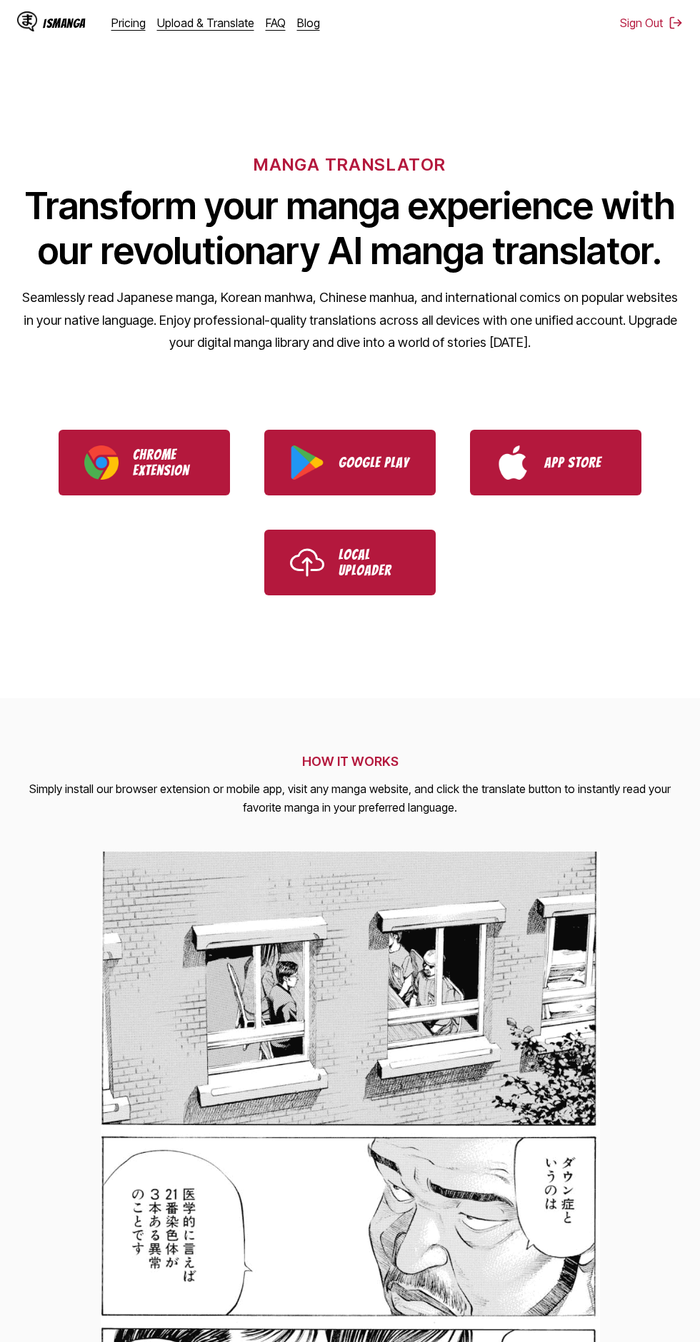
click at [123, 29] on link "Pricing" at bounding box center [128, 23] width 34 height 14
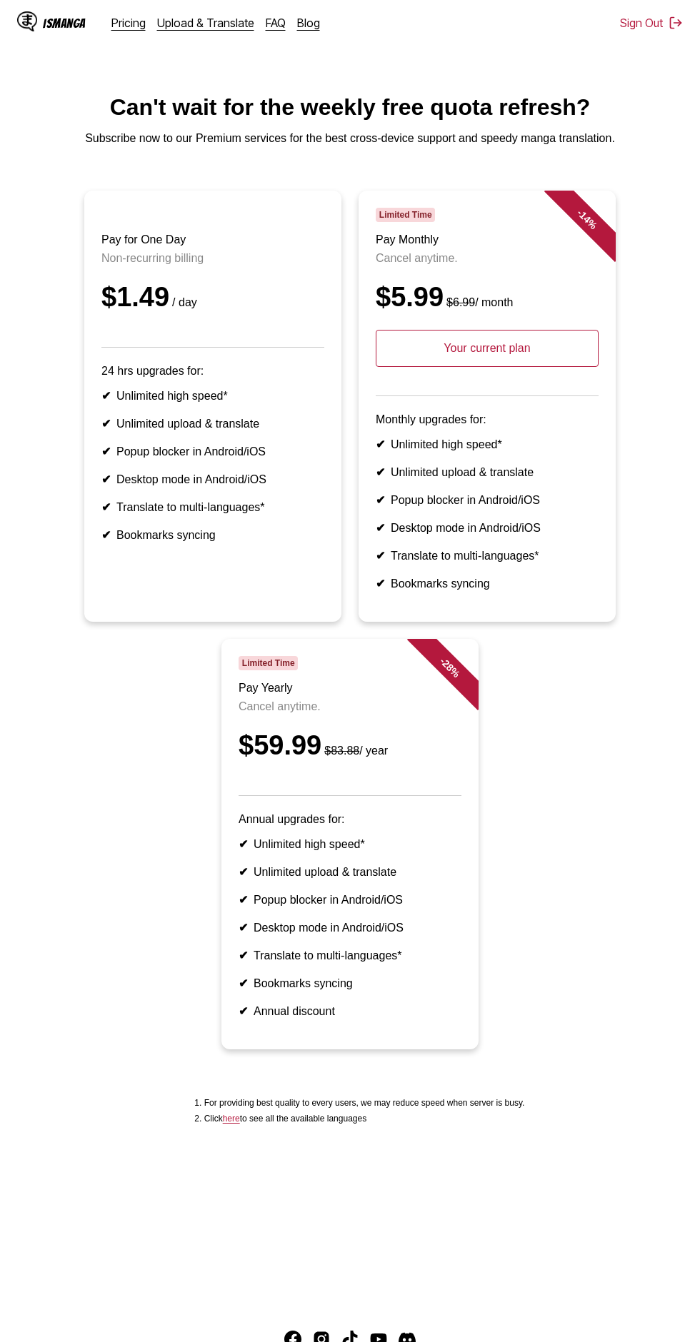
click at [215, 24] on link "Upload & Translate" at bounding box center [205, 23] width 97 height 14
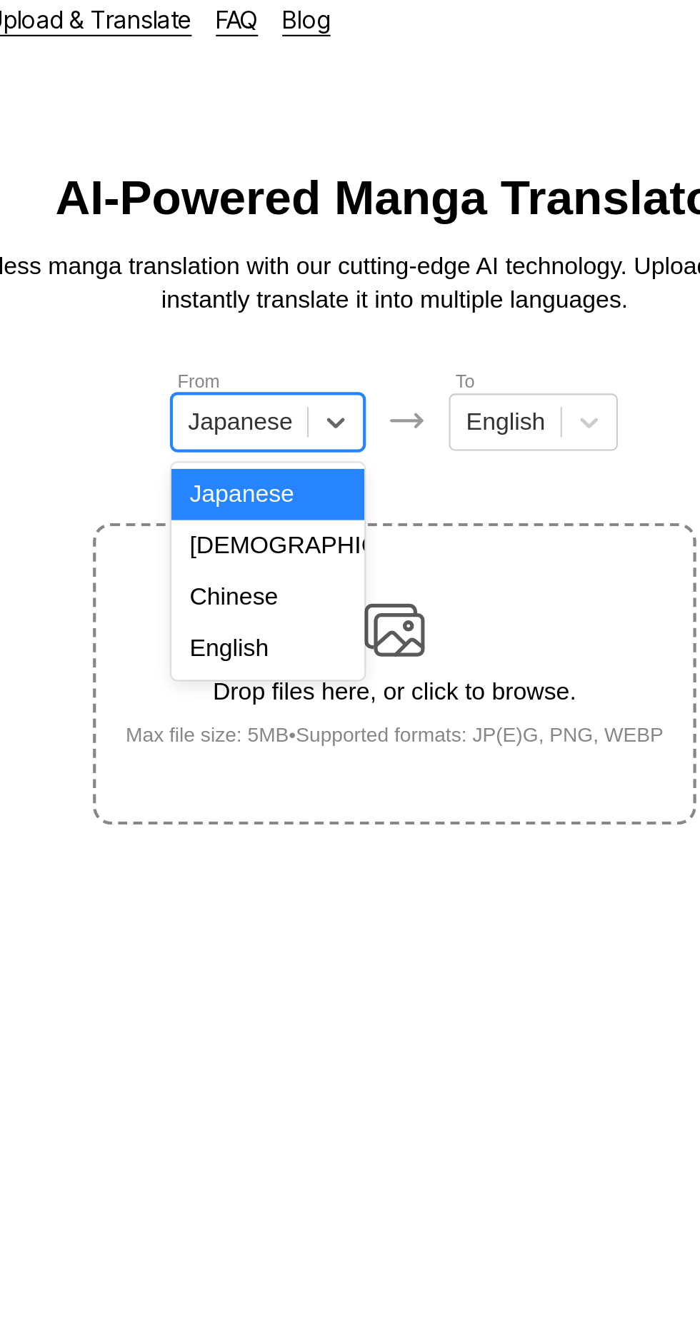
click at [307, 320] on div "English" at bounding box center [289, 320] width 91 height 24
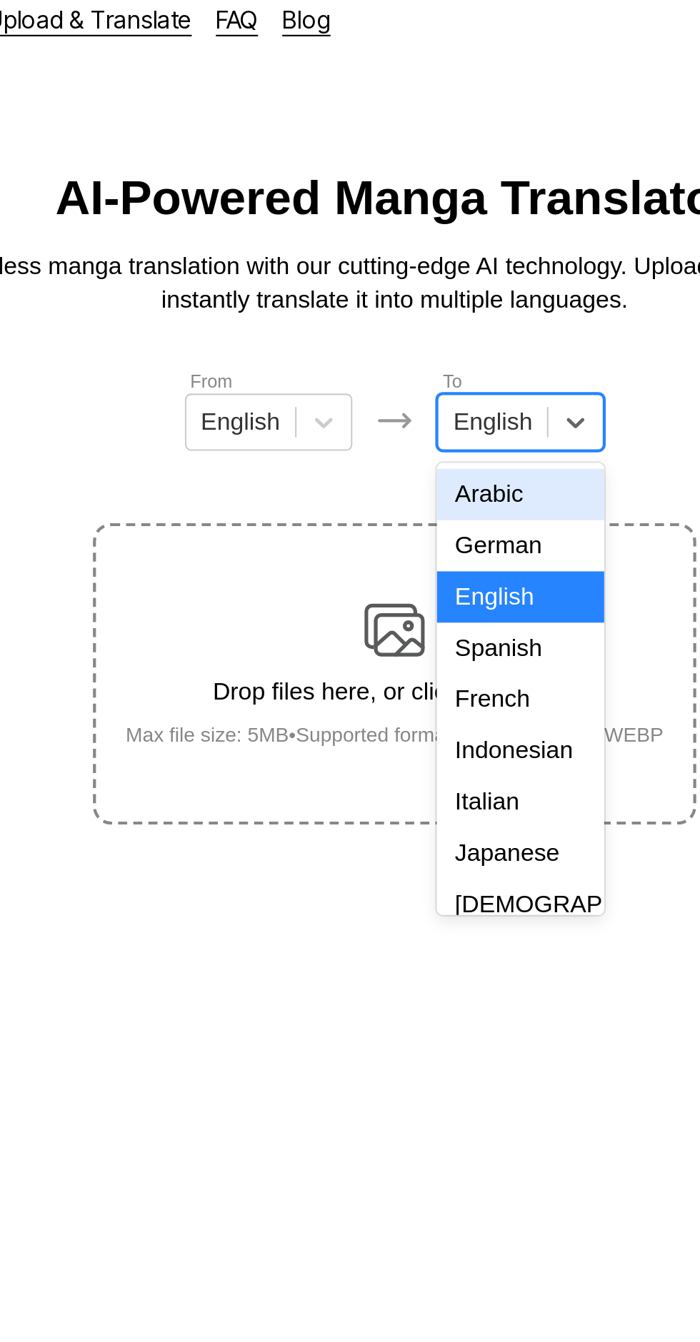
click at [417, 357] on div "French" at bounding box center [409, 345] width 79 height 24
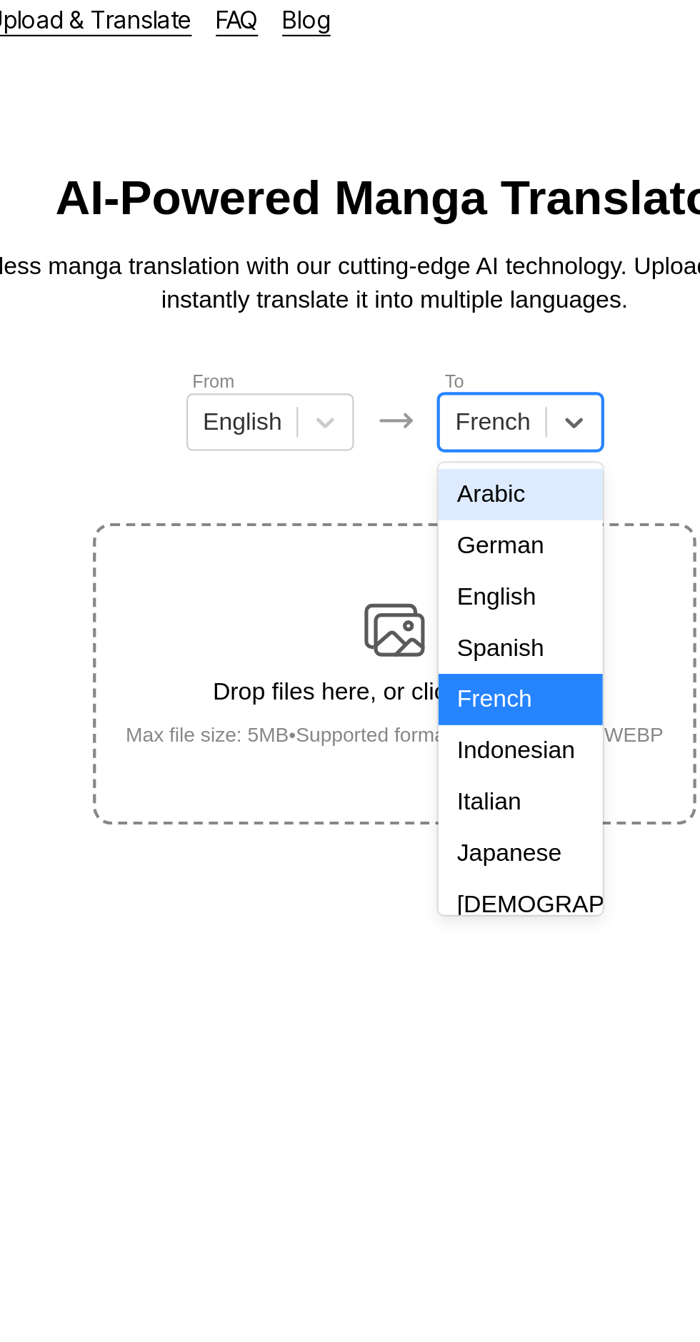
click at [400, 366] on div "Indonesian" at bounding box center [410, 369] width 78 height 24
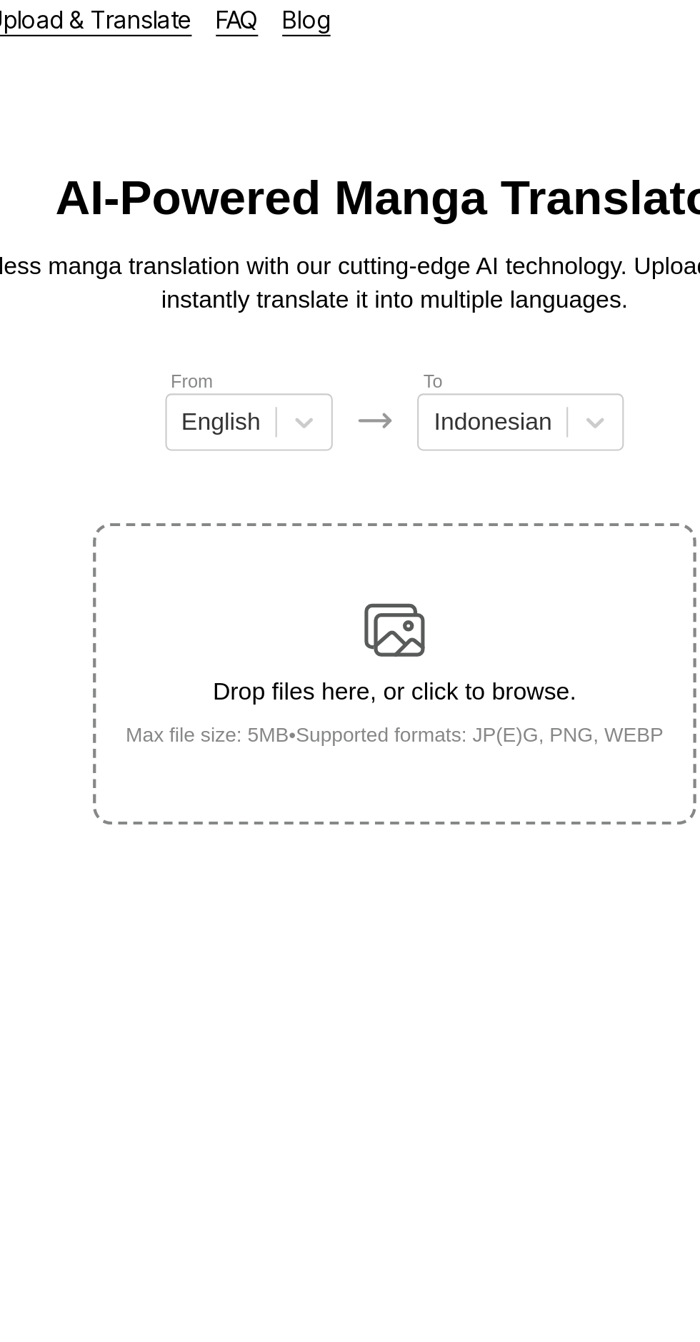
click at [358, 298] on img at bounding box center [350, 312] width 29 height 29
click at [0, 0] on input "Drop files here, or click to browse. Max file size: 5MB • Supported formats: JP…" at bounding box center [0, 0] width 0 height 0
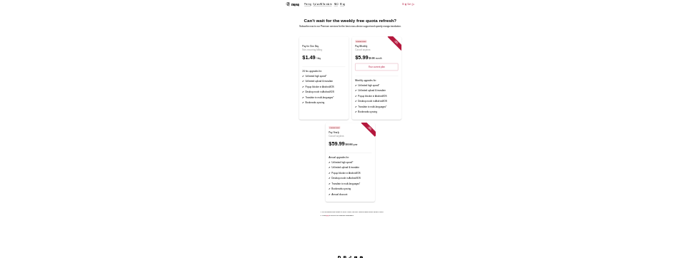
scroll to position [18, 0]
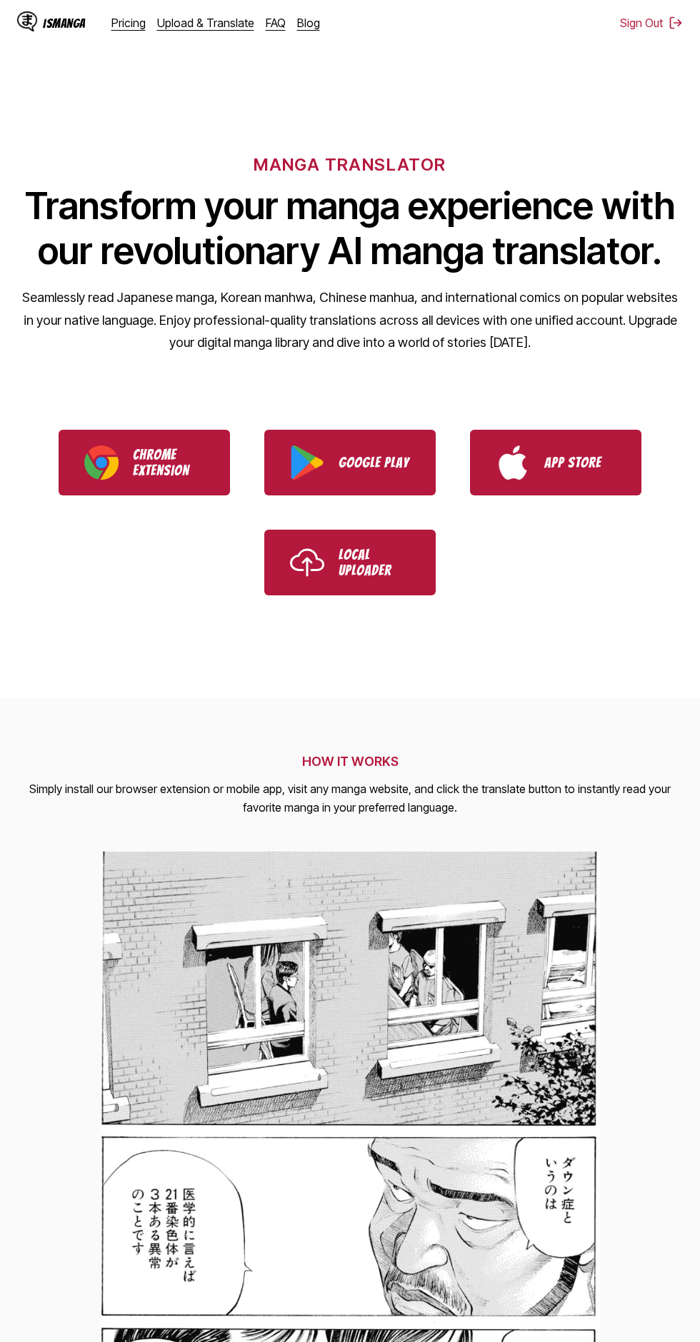
click at [215, 22] on link "Upload & Translate" at bounding box center [205, 23] width 97 height 14
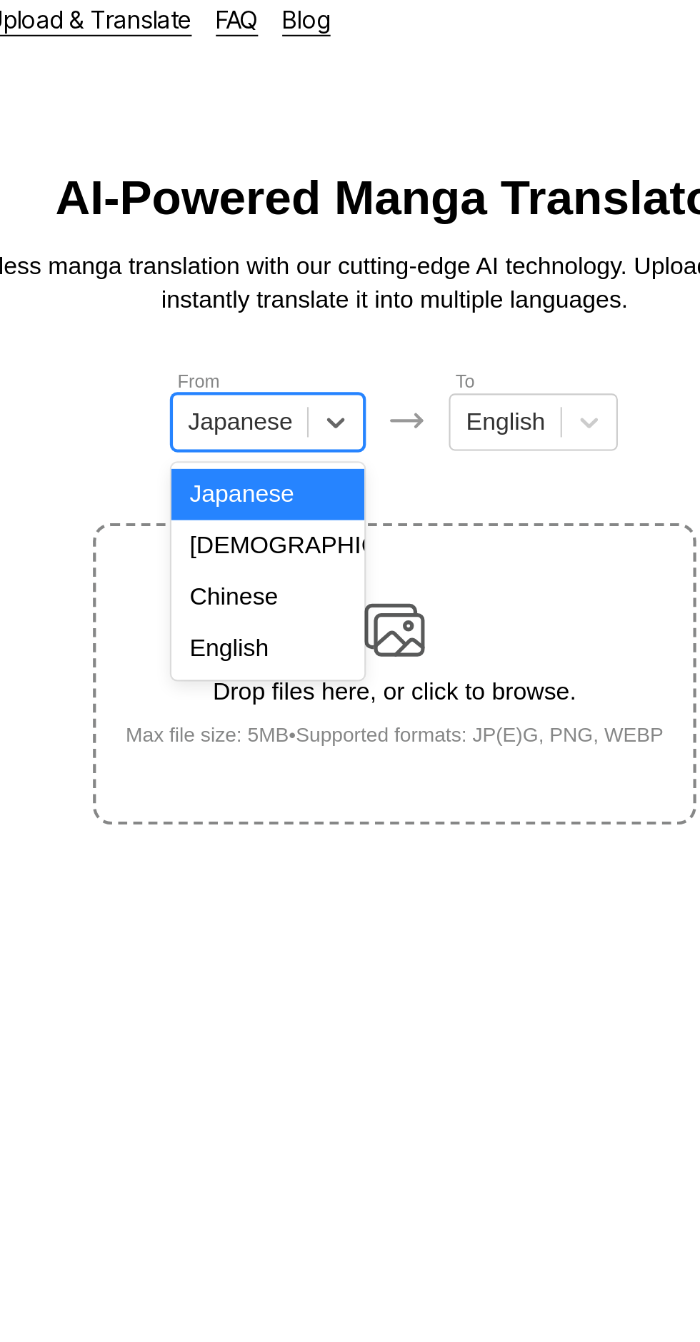
click at [313, 322] on div "English" at bounding box center [289, 320] width 91 height 24
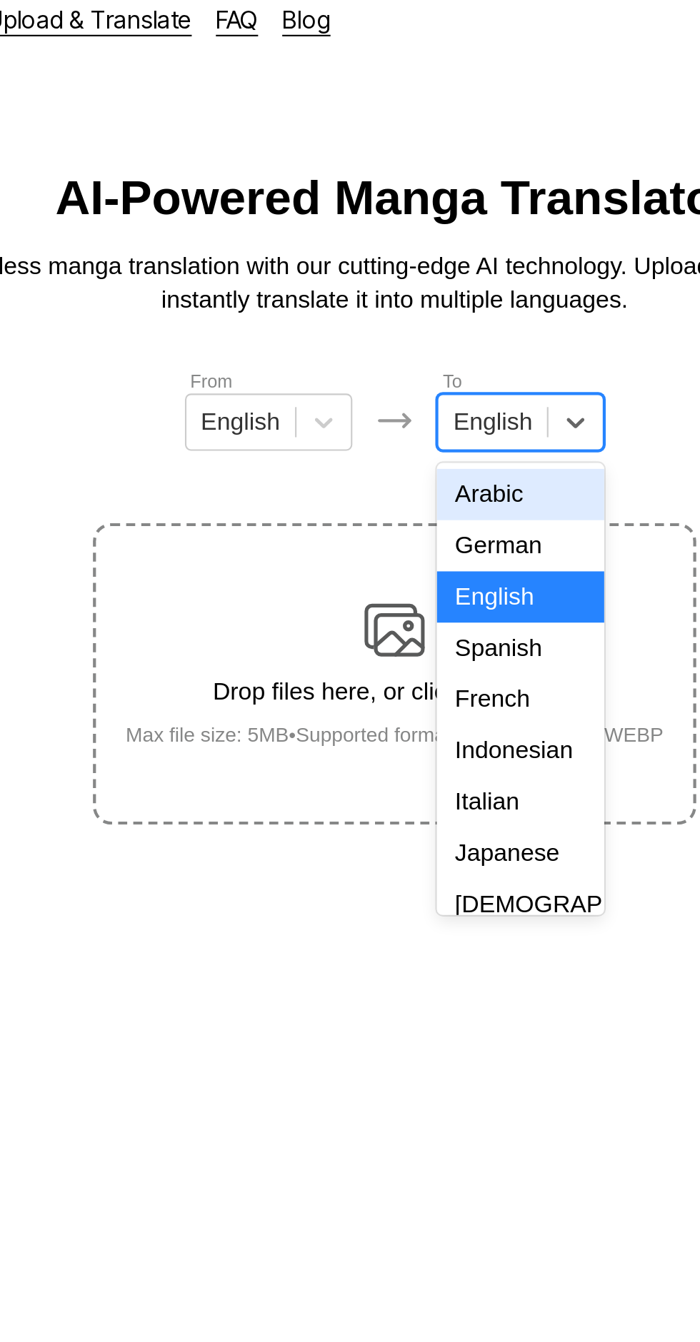
click at [423, 356] on div "French" at bounding box center [409, 345] width 79 height 24
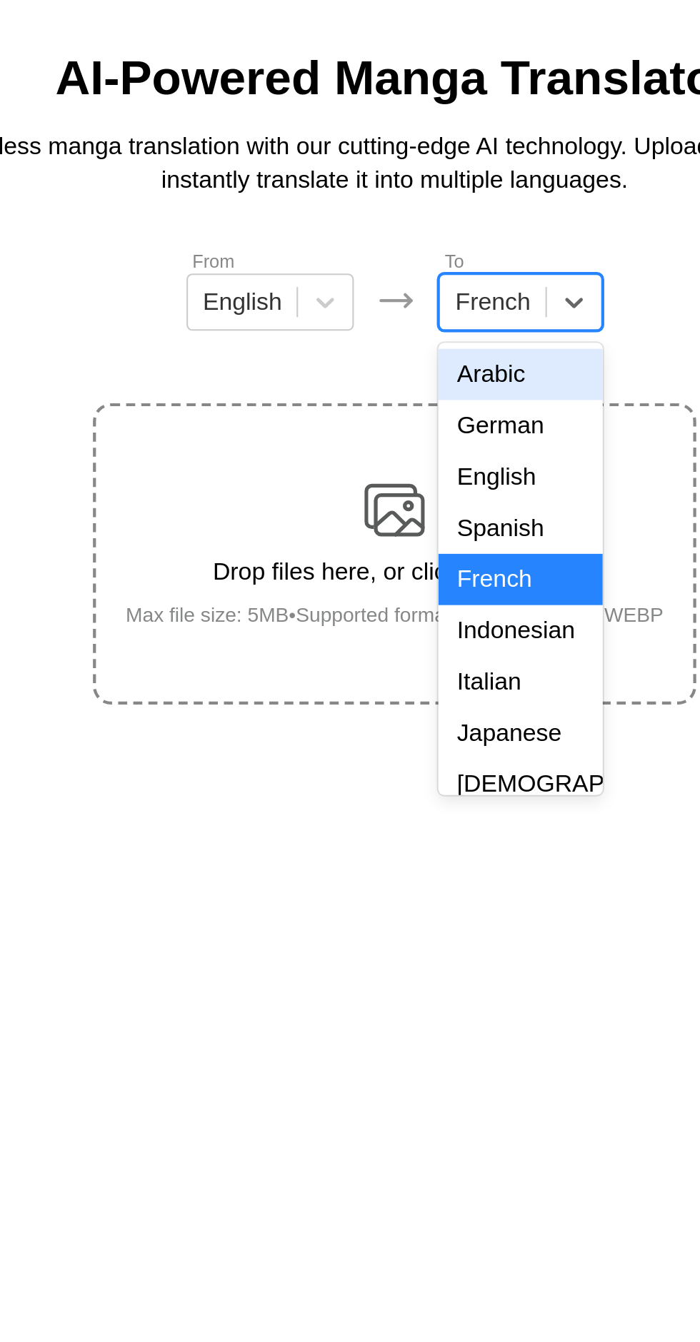
click at [413, 367] on div "Indonesian" at bounding box center [410, 369] width 78 height 24
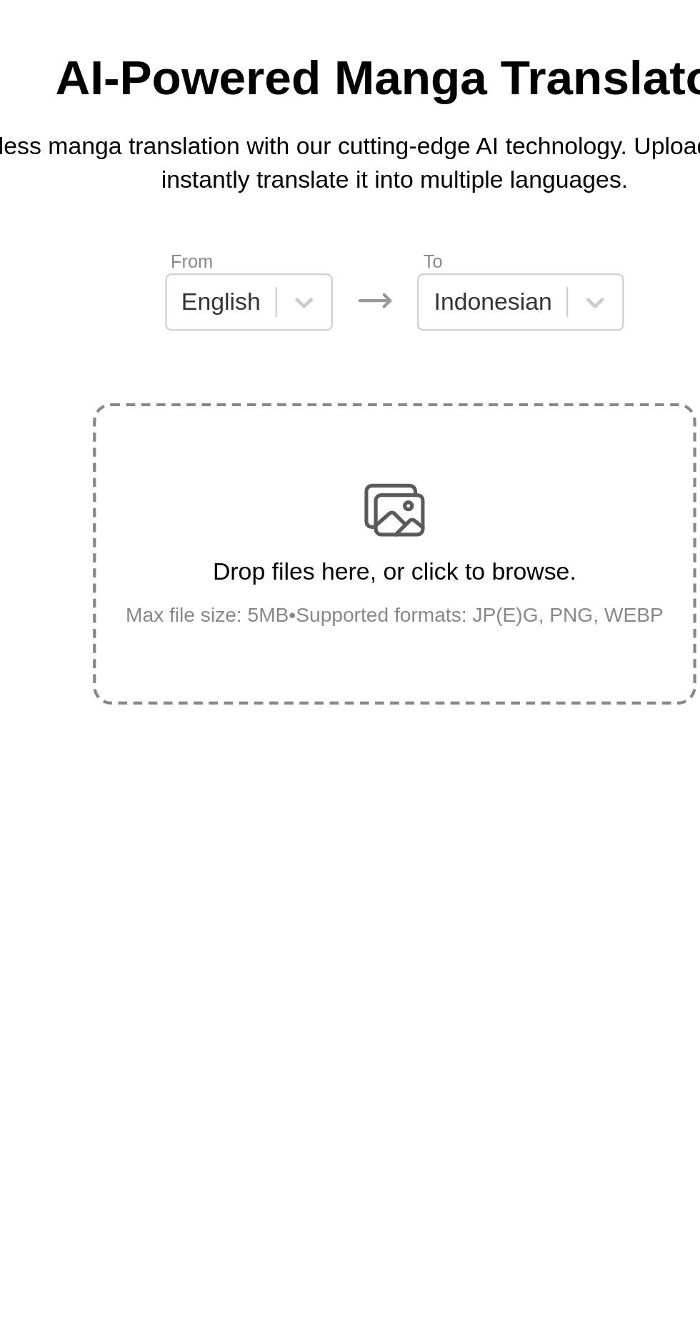
click at [366, 298] on div "Drop files here, or click to browse. Max file size: 5MB • Supported formats: JP…" at bounding box center [350, 332] width 278 height 69
click at [0, 0] on input "Drop files here, or click to browse. Max file size: 5MB • Supported formats: JP…" at bounding box center [0, 0] width 0 height 0
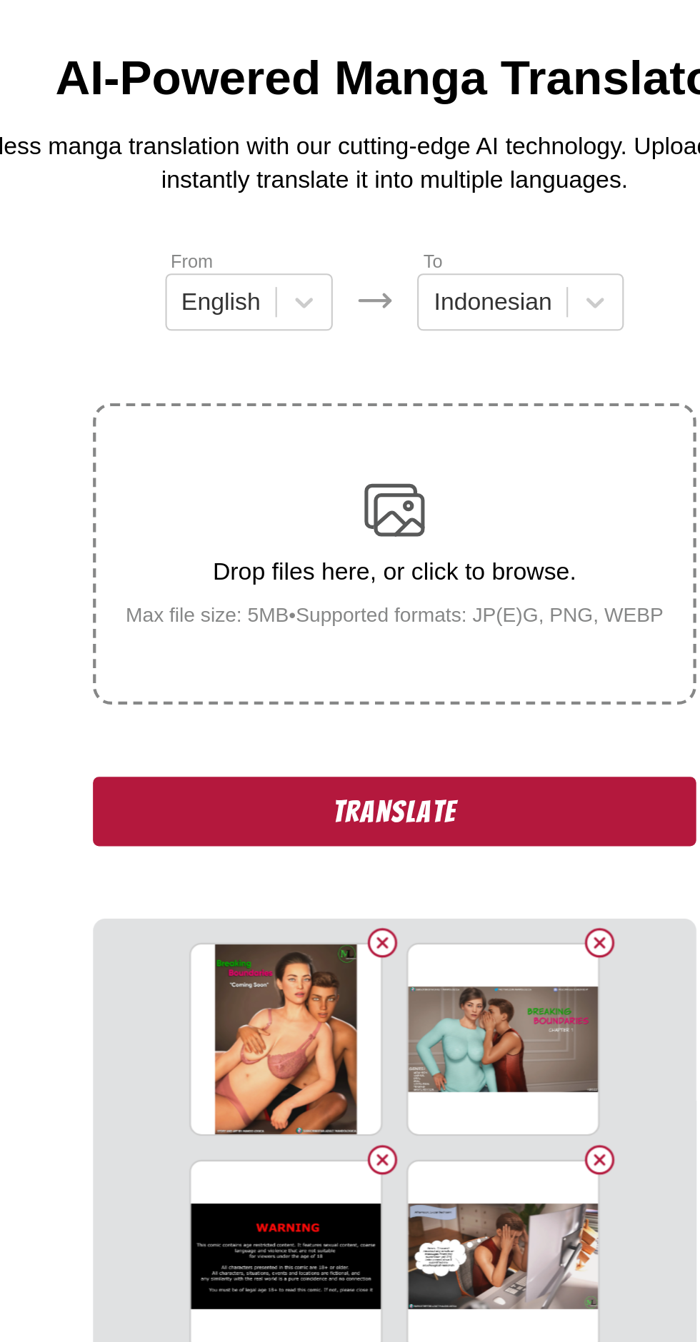
click at [446, 508] on button "Delete image" at bounding box center [446, 516] width 17 height 17
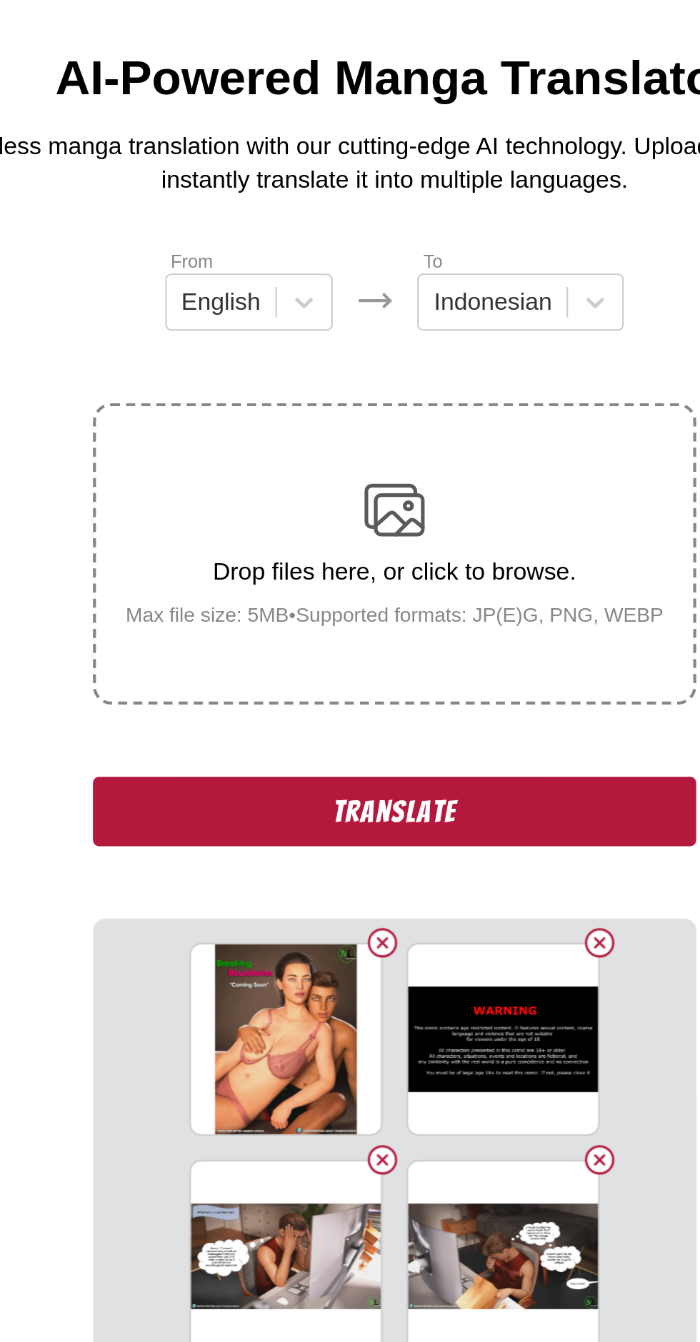
click at [441, 508] on button "Delete image" at bounding box center [446, 516] width 17 height 17
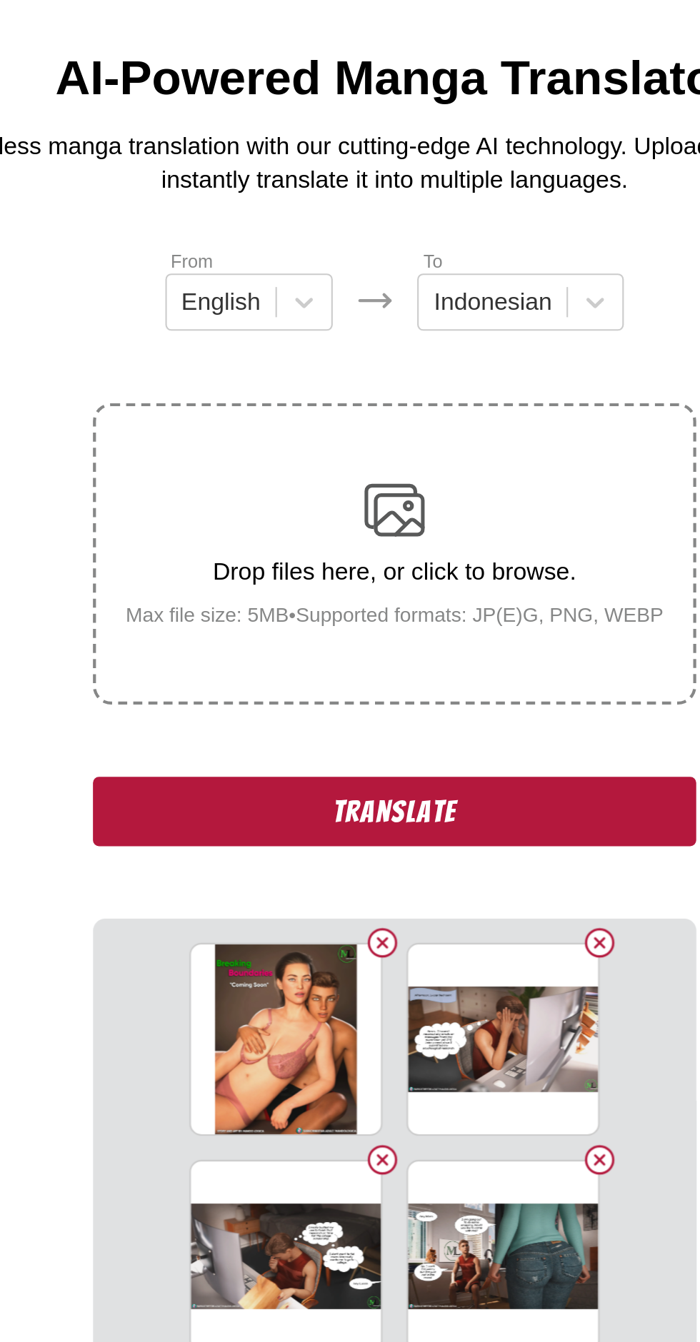
click at [253, 441] on button "Translate" at bounding box center [350, 454] width 286 height 33
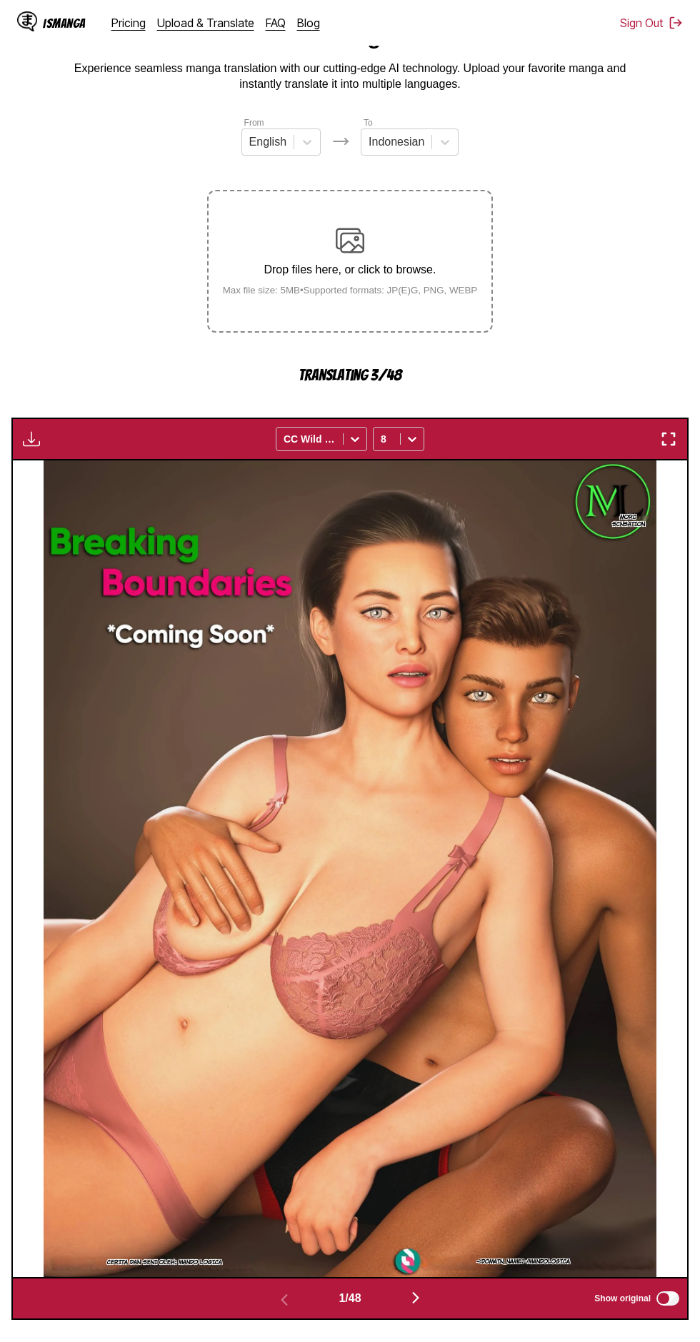
scroll to position [67, 0]
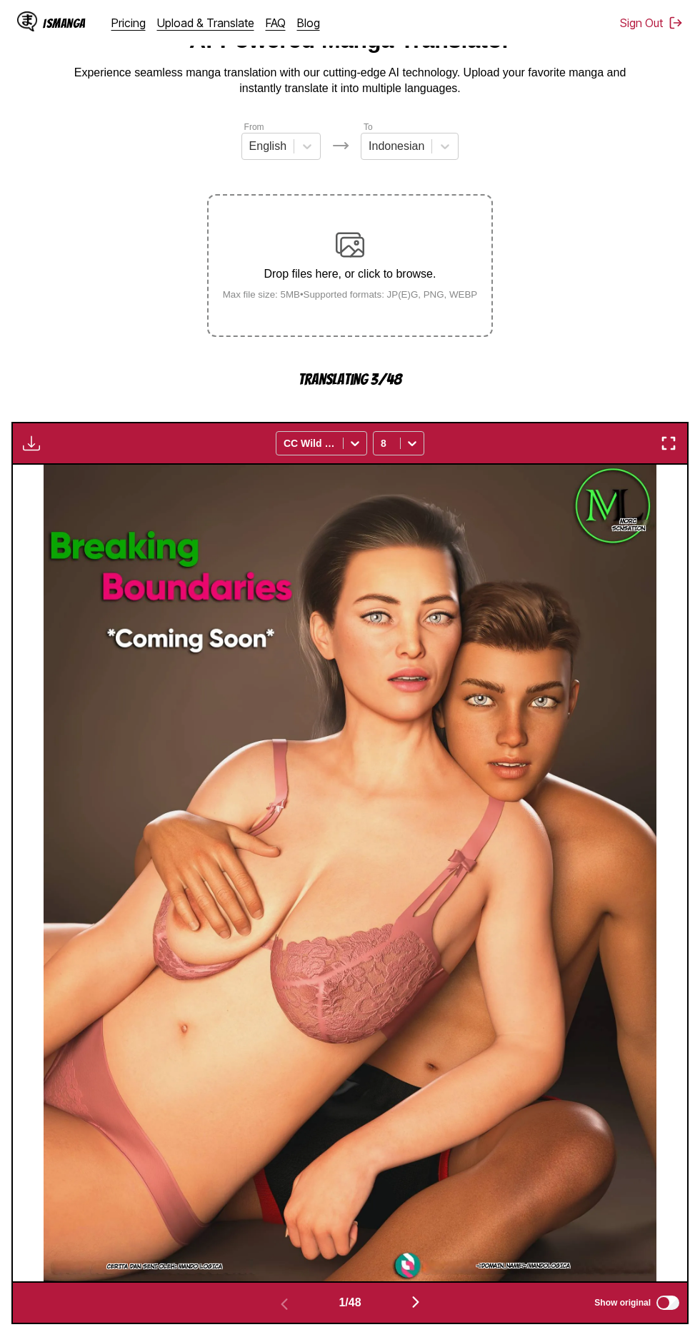
click at [406, 1293] on button "button" at bounding box center [416, 1303] width 86 height 21
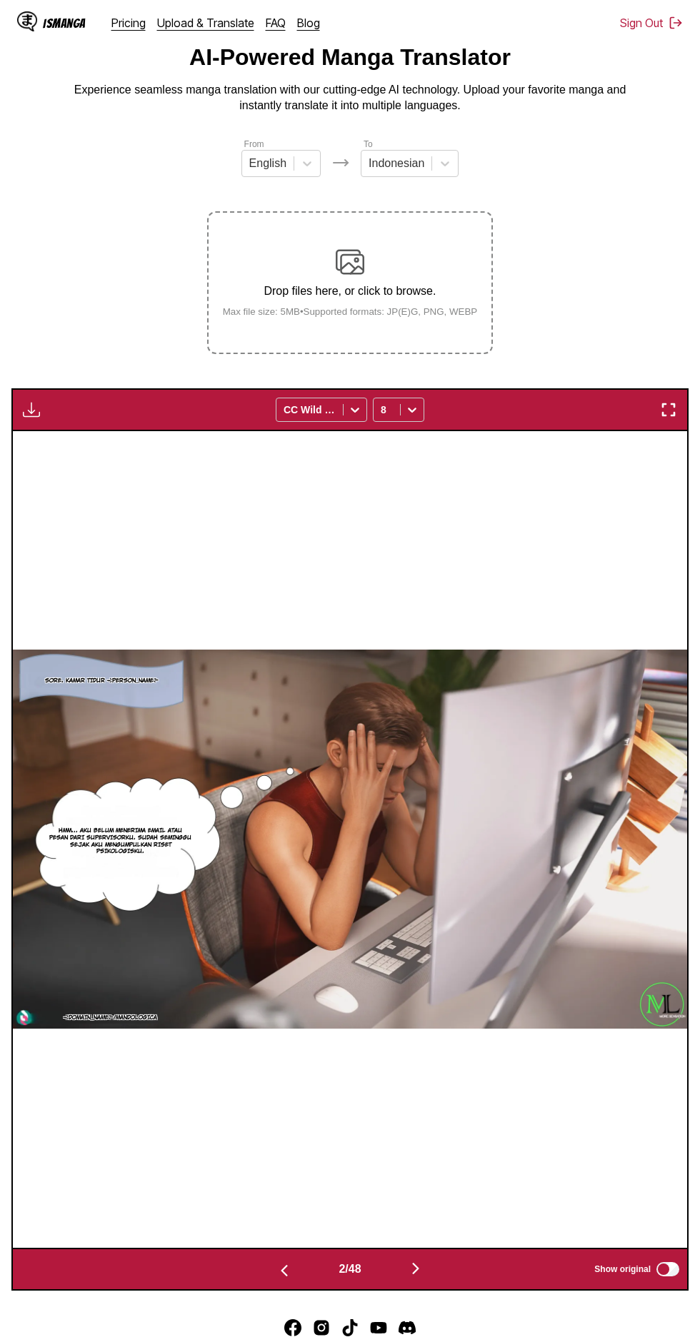
scroll to position [54, 0]
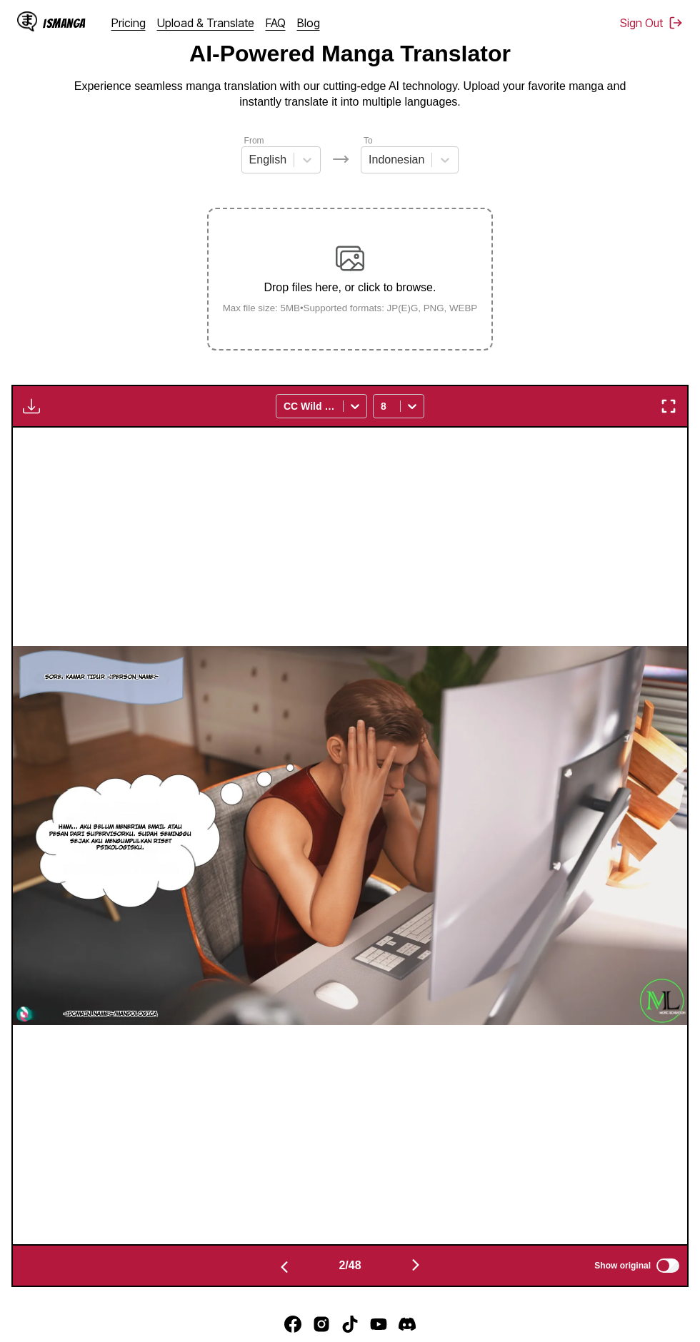
click at [413, 1257] on img "button" at bounding box center [415, 1265] width 17 height 17
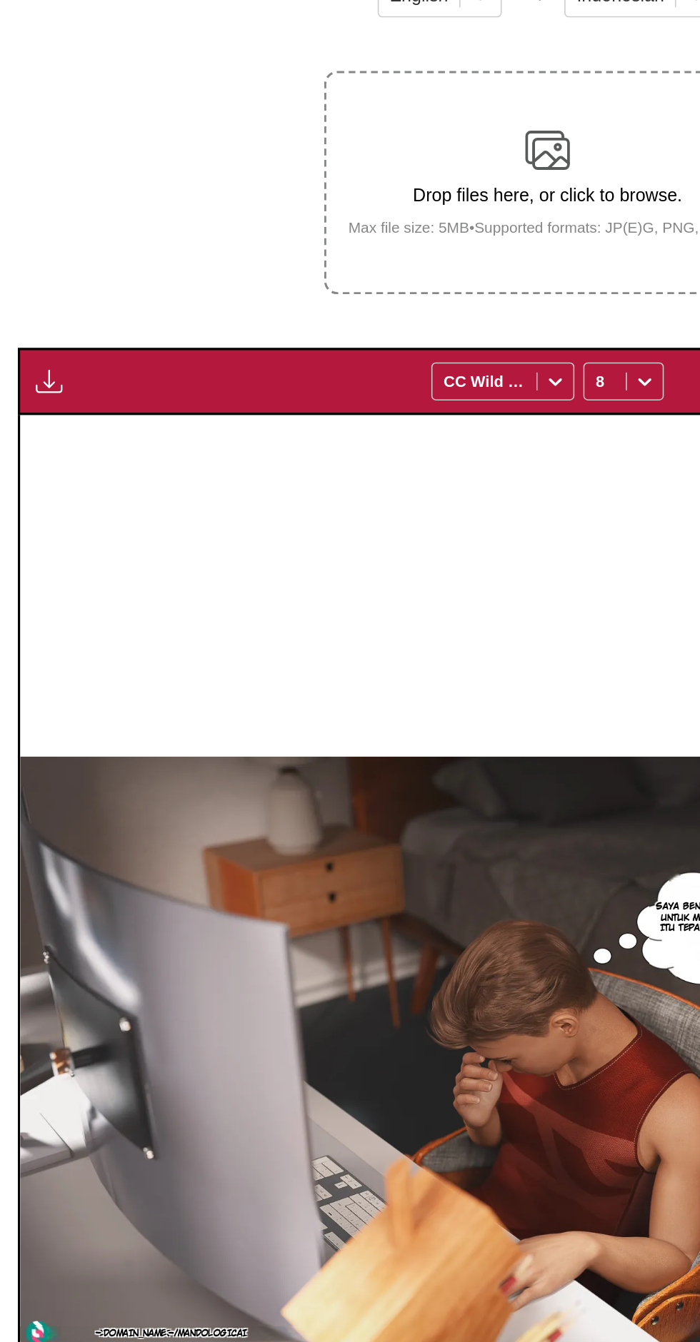
scroll to position [66, 0]
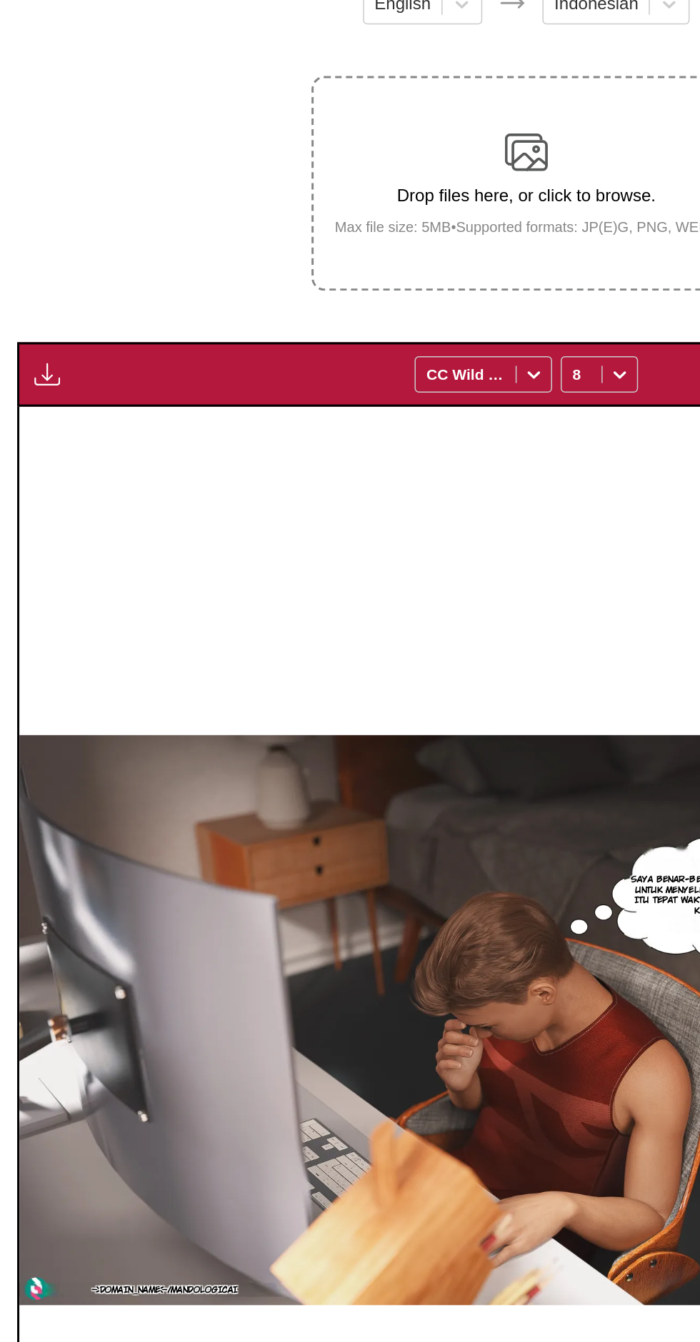
click at [36, 385] on img "button" at bounding box center [31, 393] width 17 height 17
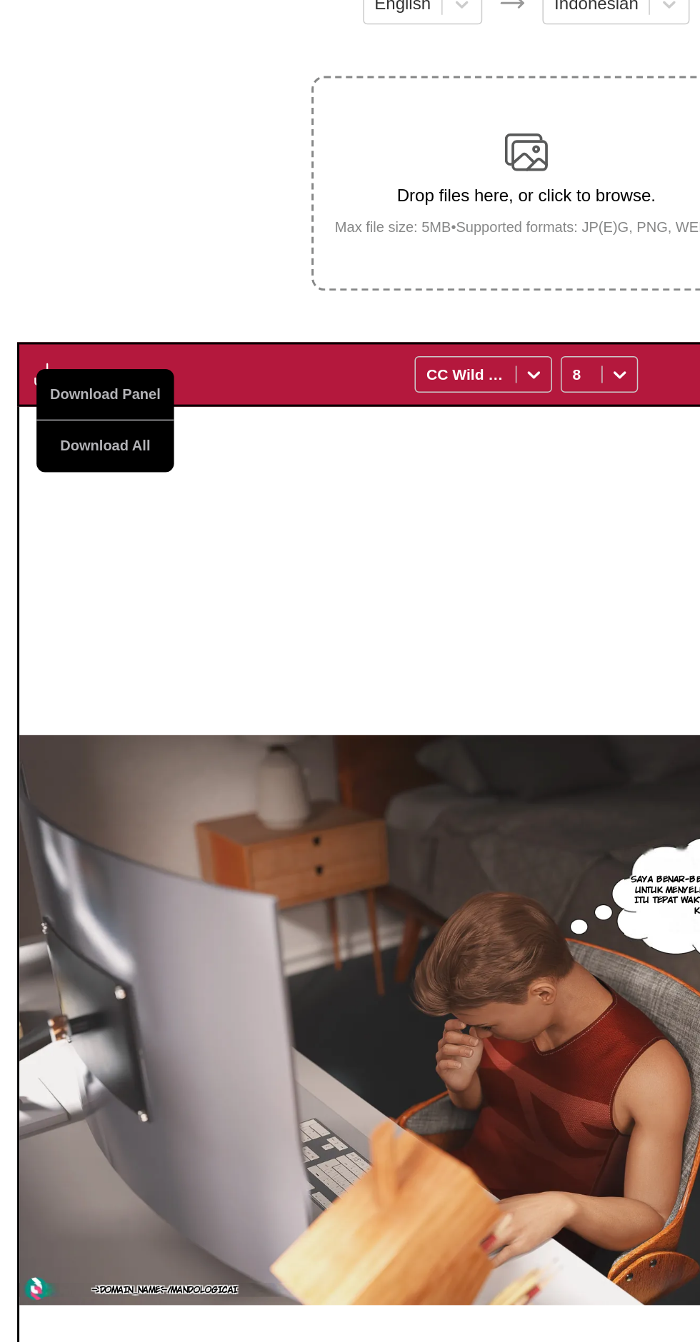
click at [90, 424] on button "Download All" at bounding box center [69, 441] width 91 height 34
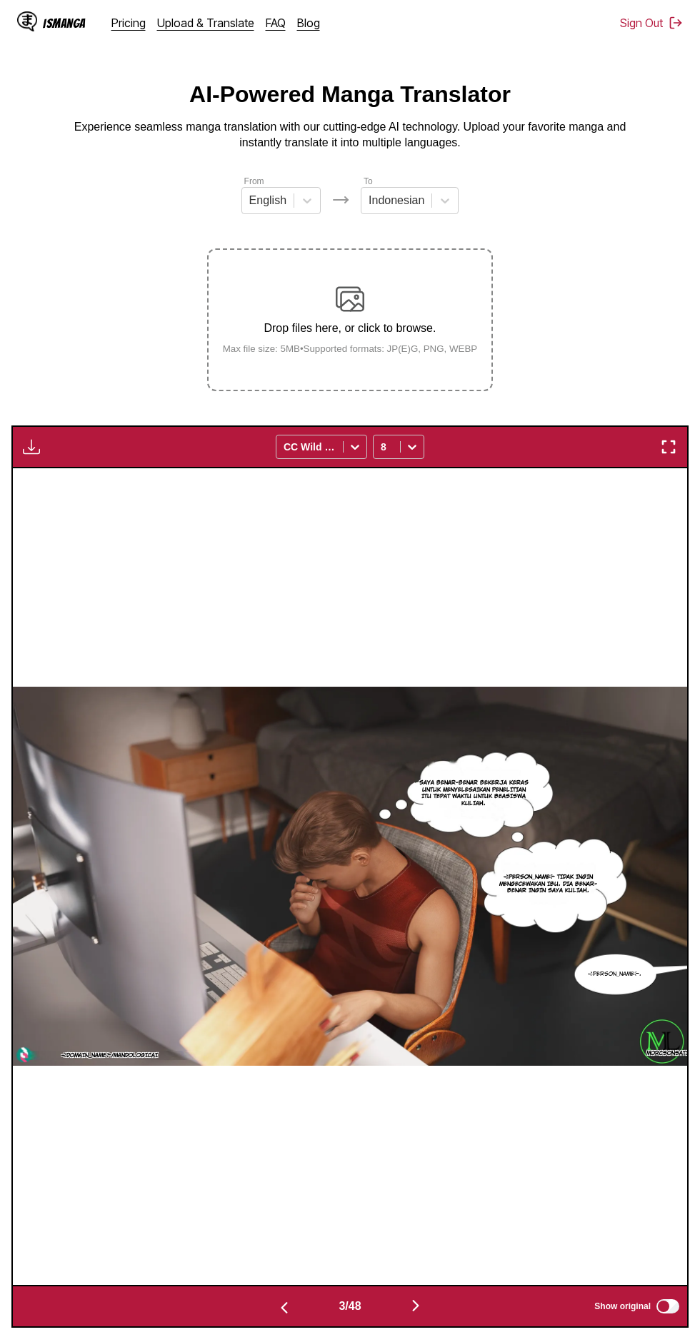
scroll to position [0, 0]
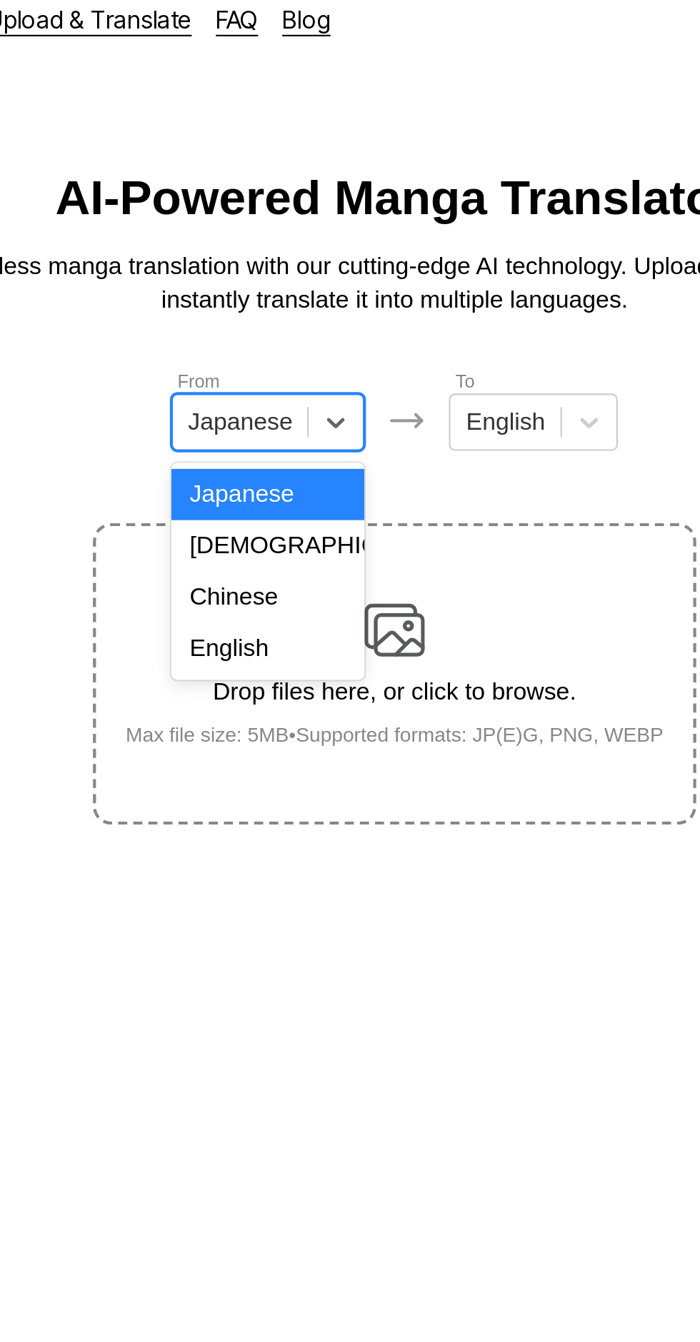
click at [301, 330] on div "English" at bounding box center [289, 320] width 91 height 24
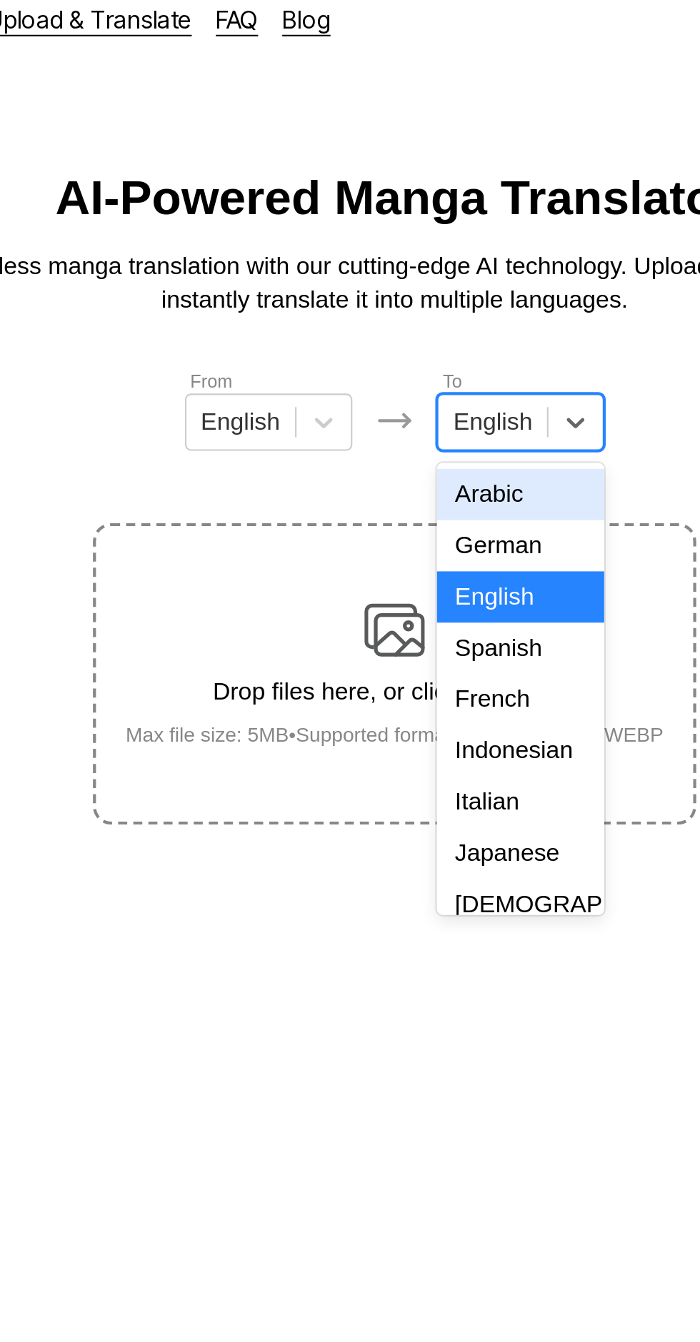
click at [417, 374] on div "Indonesian" at bounding box center [409, 369] width 79 height 24
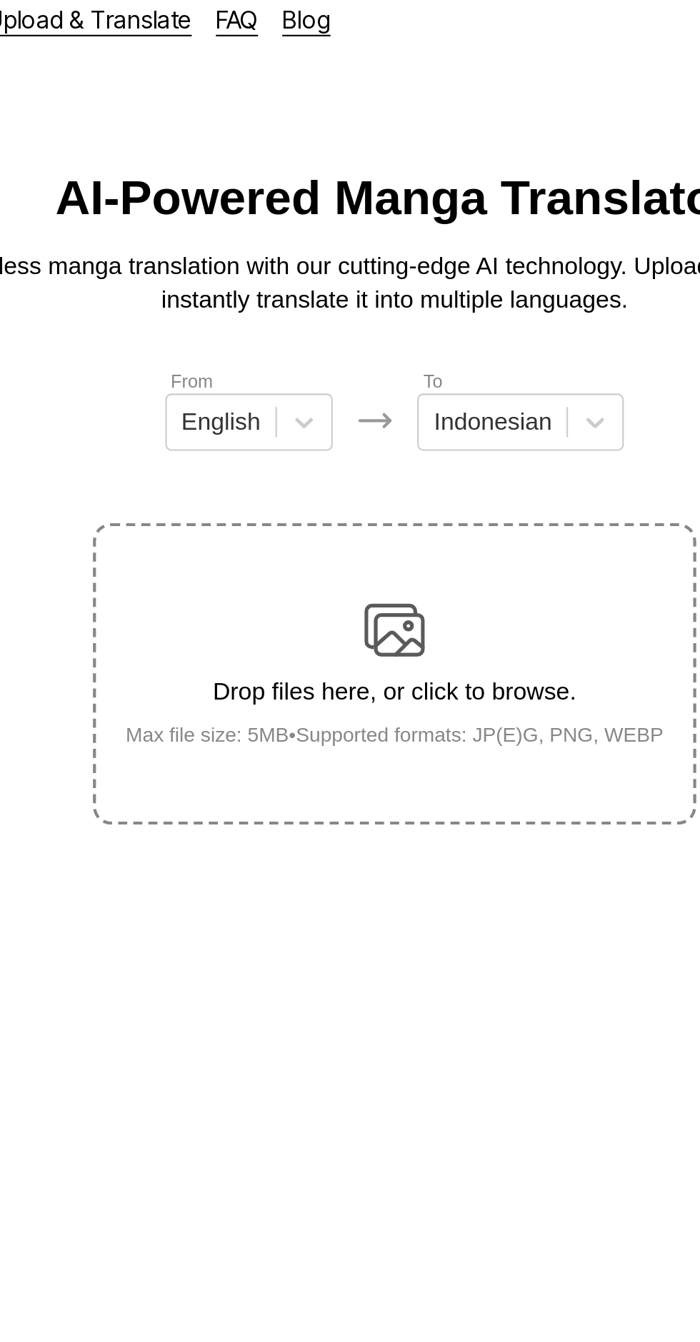
click at [378, 298] on div "Drop files here, or click to browse. Max file size: 5MB • Supported formats: JP…" at bounding box center [350, 332] width 278 height 69
click at [0, 0] on input "Drop files here, or click to browse. Max file size: 5MB • Supported formats: JP…" at bounding box center [0, 0] width 0 height 0
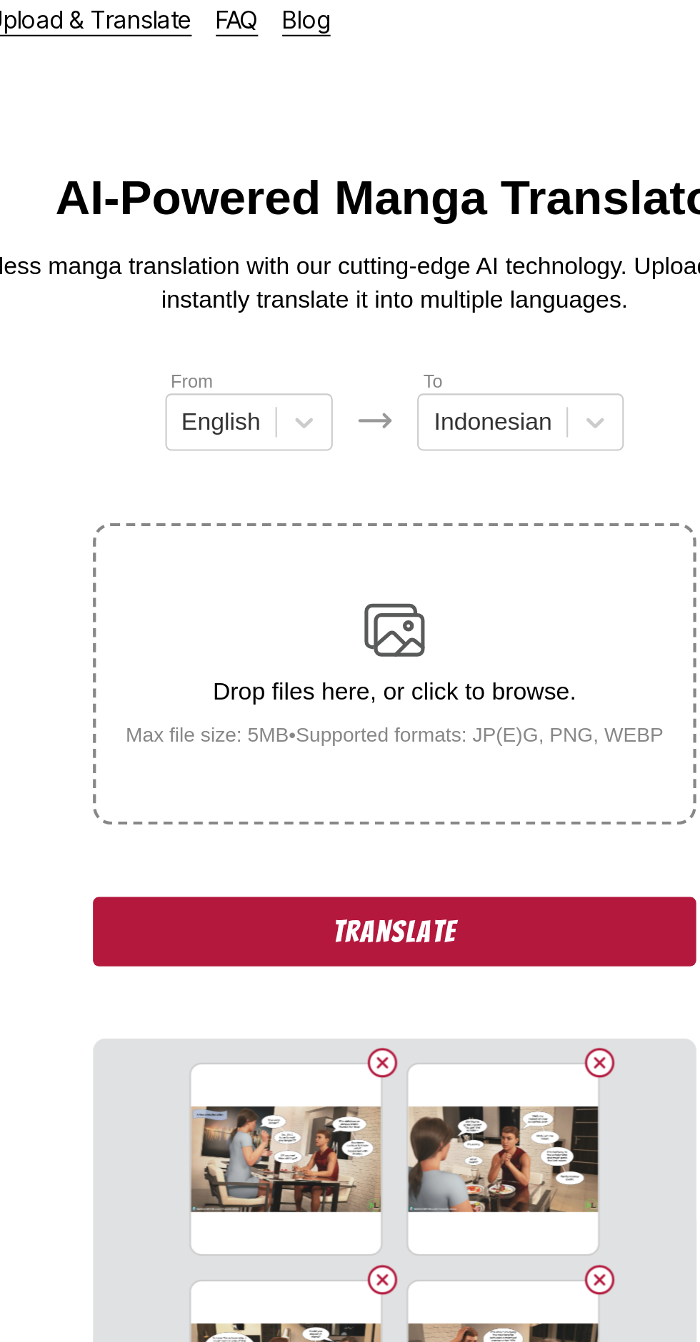
click at [272, 438] on button "Translate" at bounding box center [350, 454] width 286 height 33
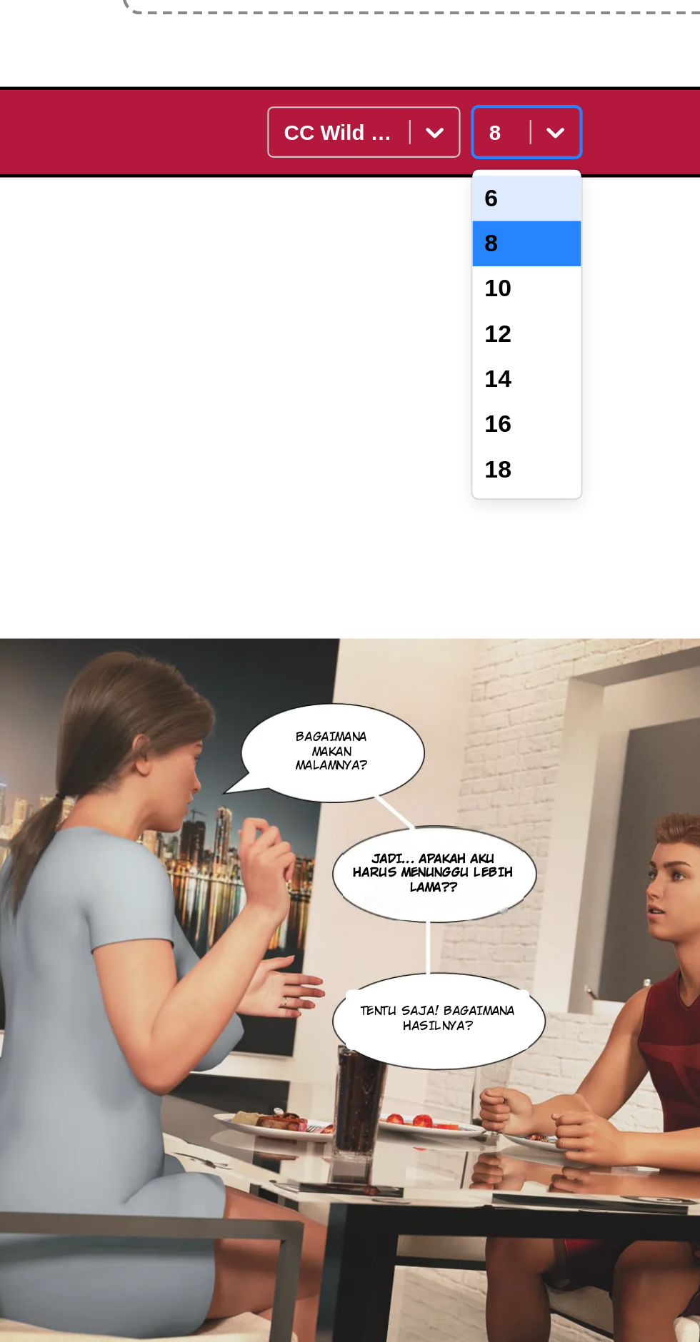
click at [408, 523] on div "10" at bounding box center [398, 533] width 51 height 21
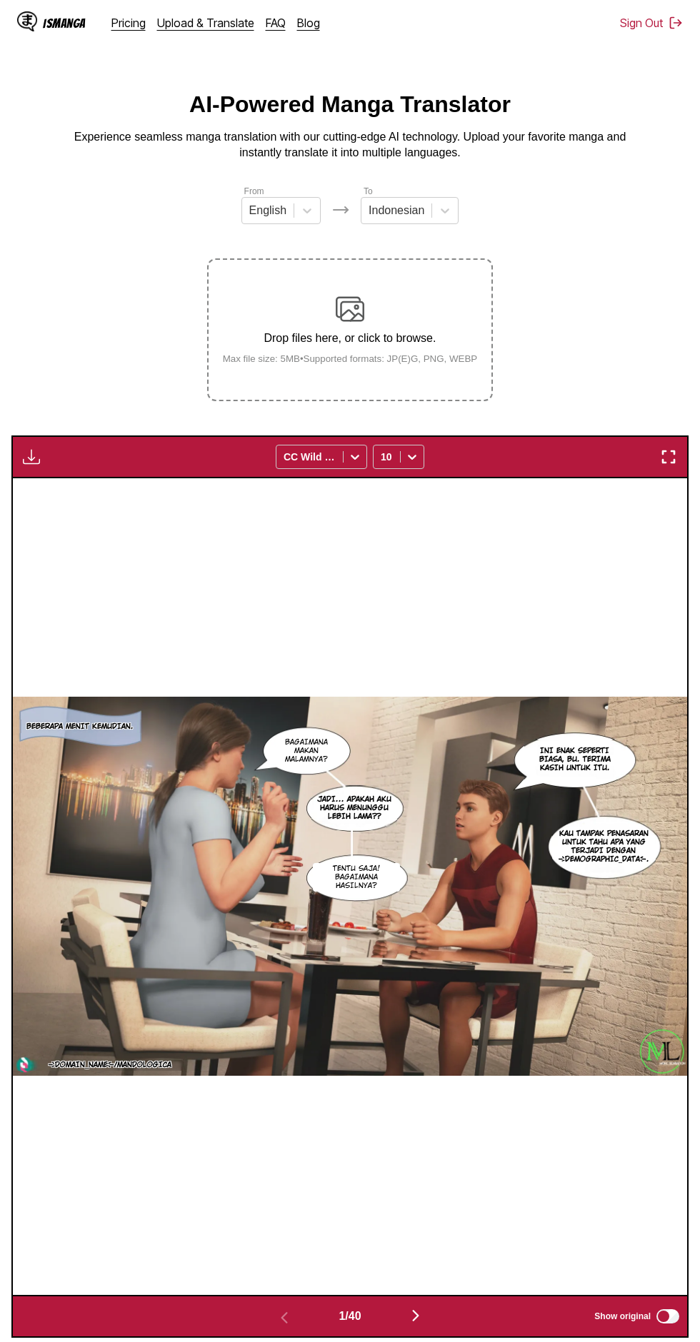
scroll to position [4, 0]
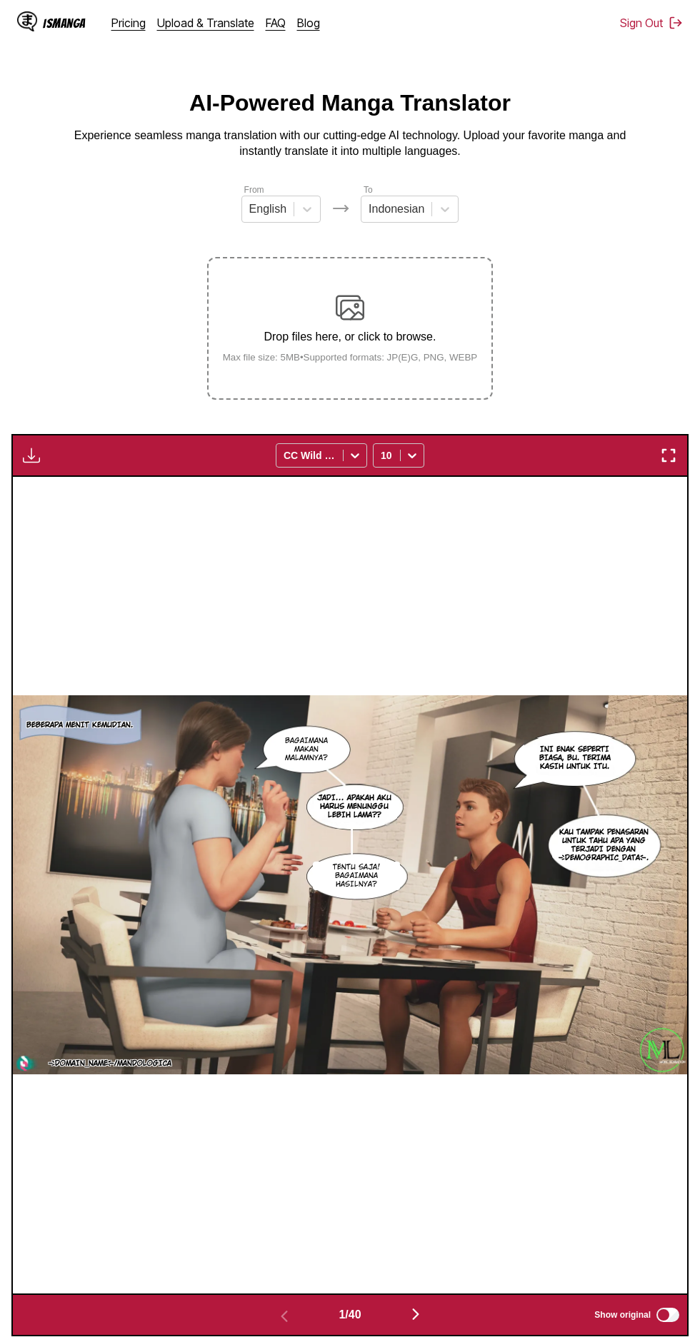
click at [424, 1306] on img "button" at bounding box center [415, 1314] width 17 height 17
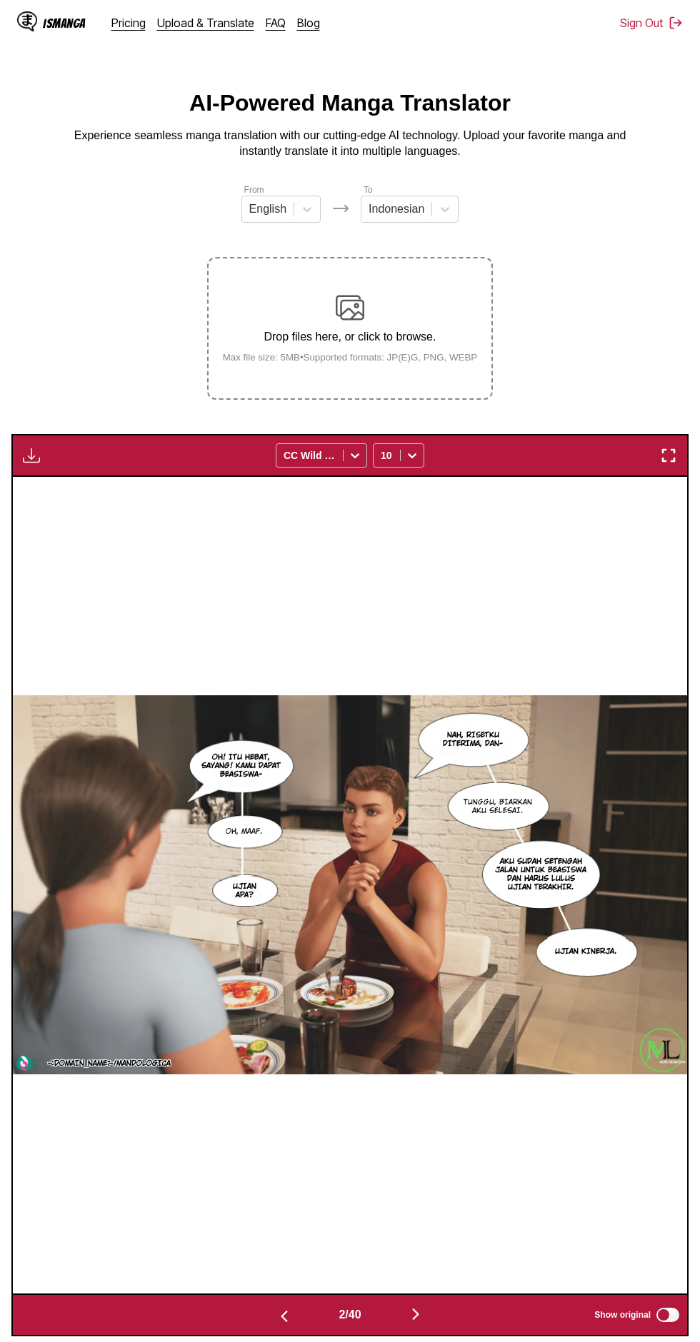
click at [417, 1306] on img "button" at bounding box center [415, 1314] width 17 height 17
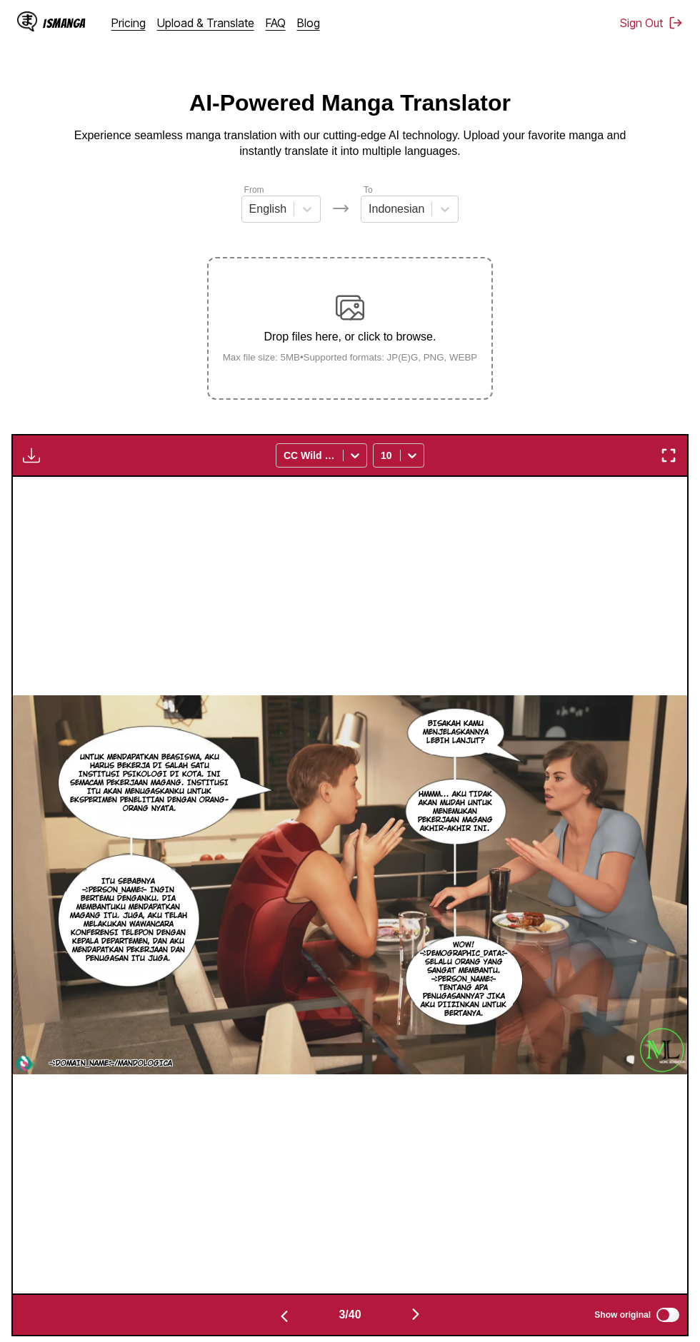
click at [431, 1305] on button "button" at bounding box center [416, 1315] width 86 height 21
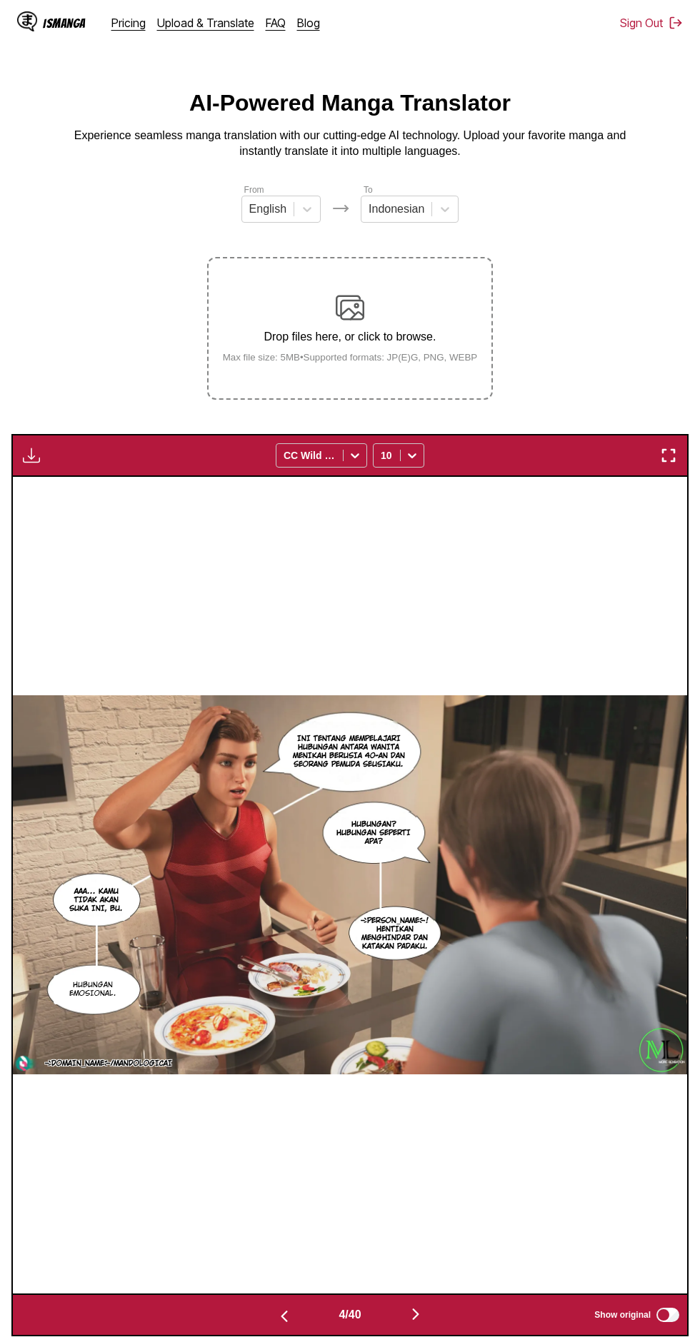
click at [446, 1305] on button "button" at bounding box center [416, 1315] width 86 height 21
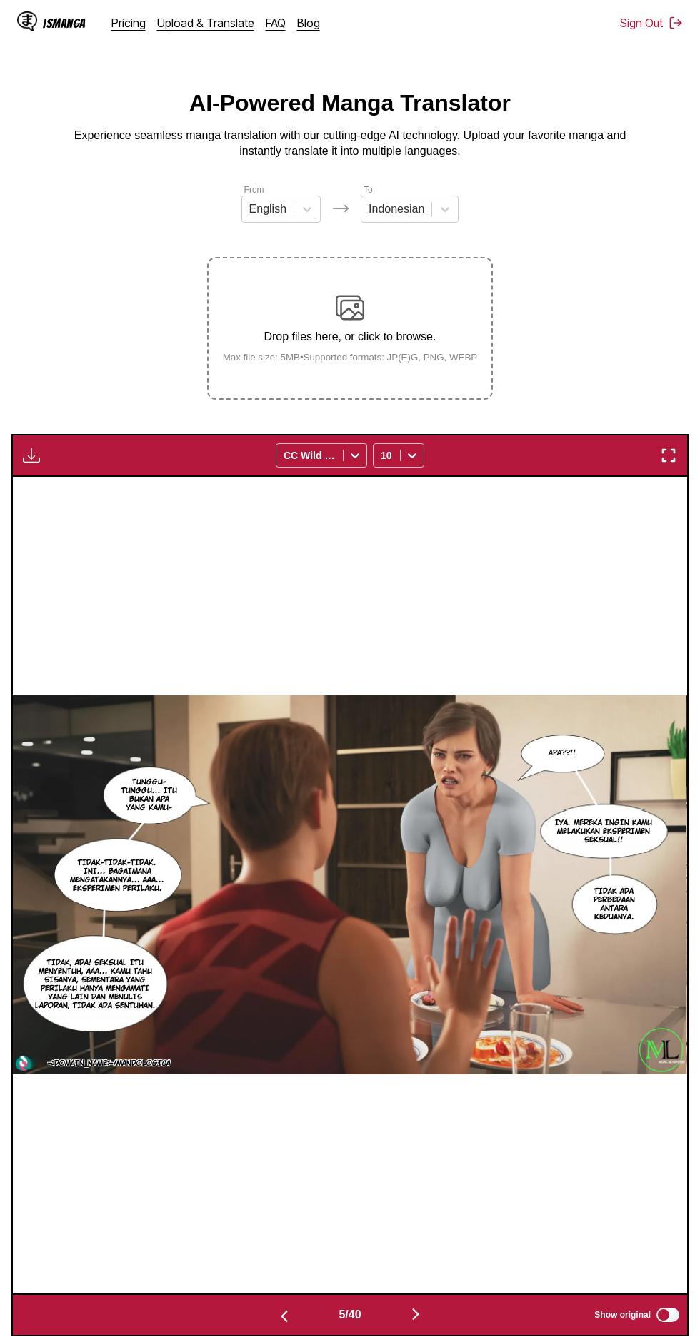
click at [443, 1305] on button "button" at bounding box center [416, 1315] width 86 height 21
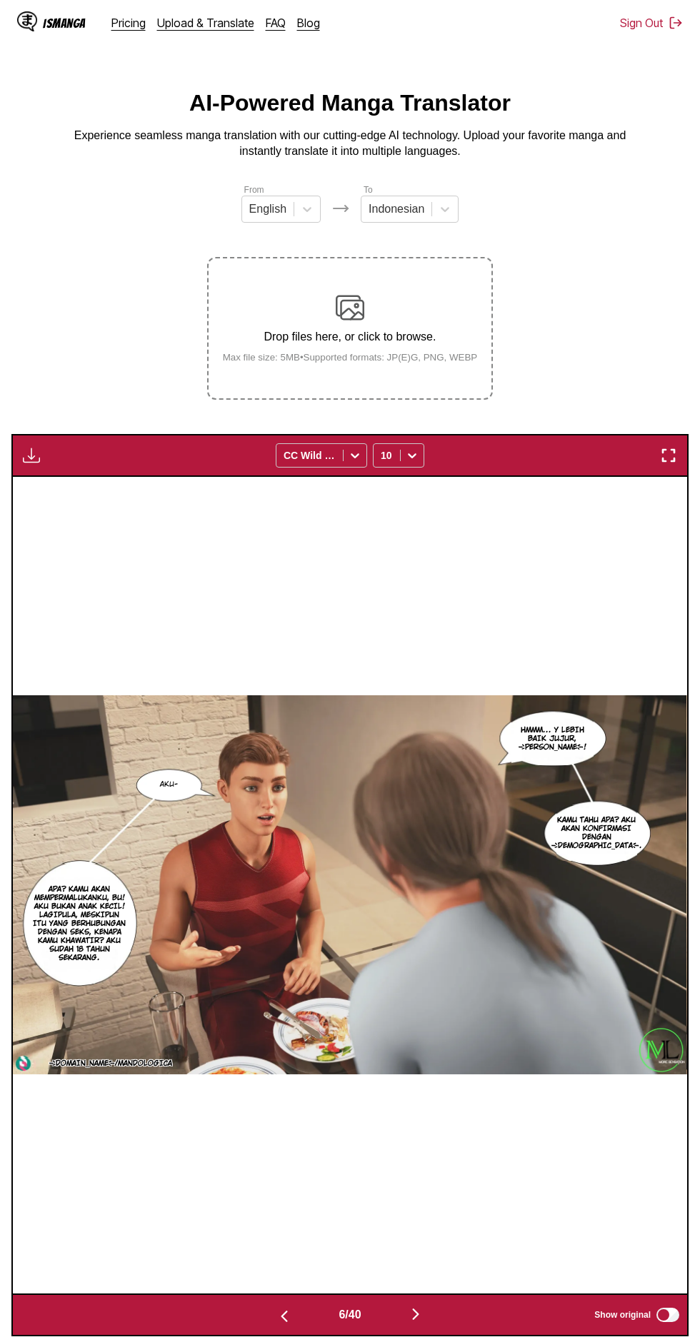
click at [434, 1305] on button "button" at bounding box center [416, 1315] width 86 height 21
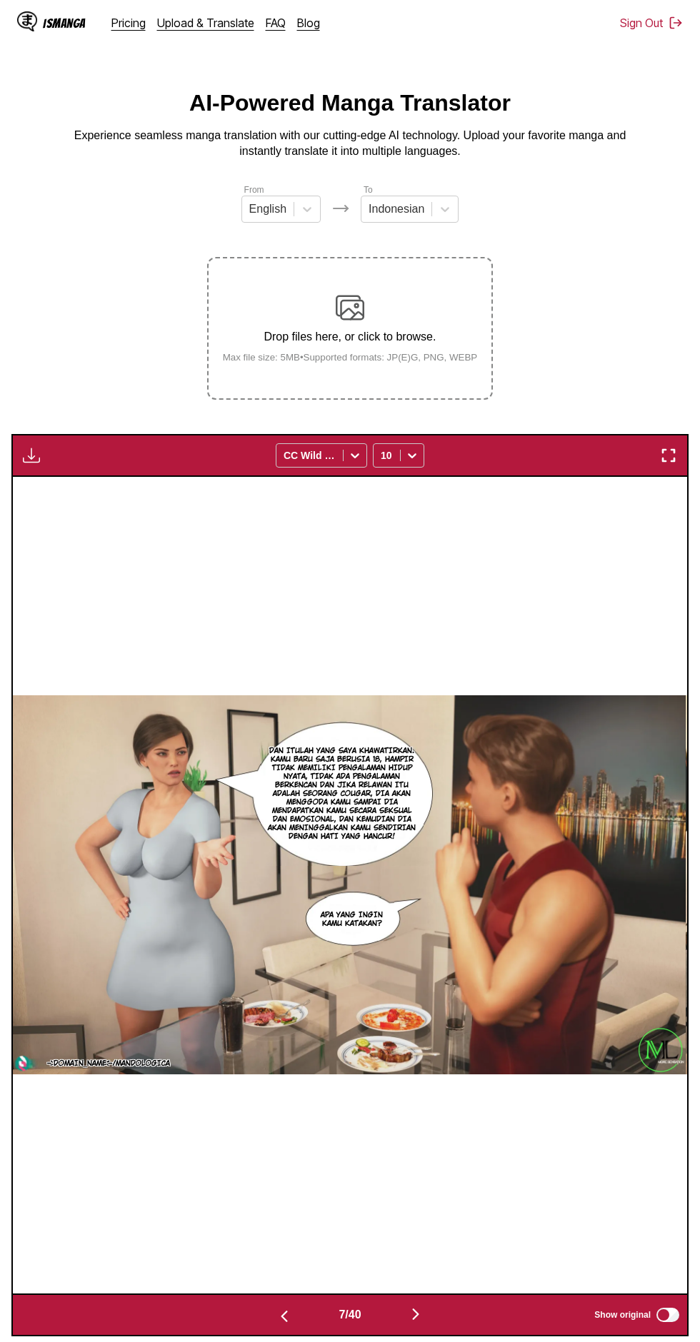
click at [418, 1306] on img "button" at bounding box center [415, 1314] width 17 height 17
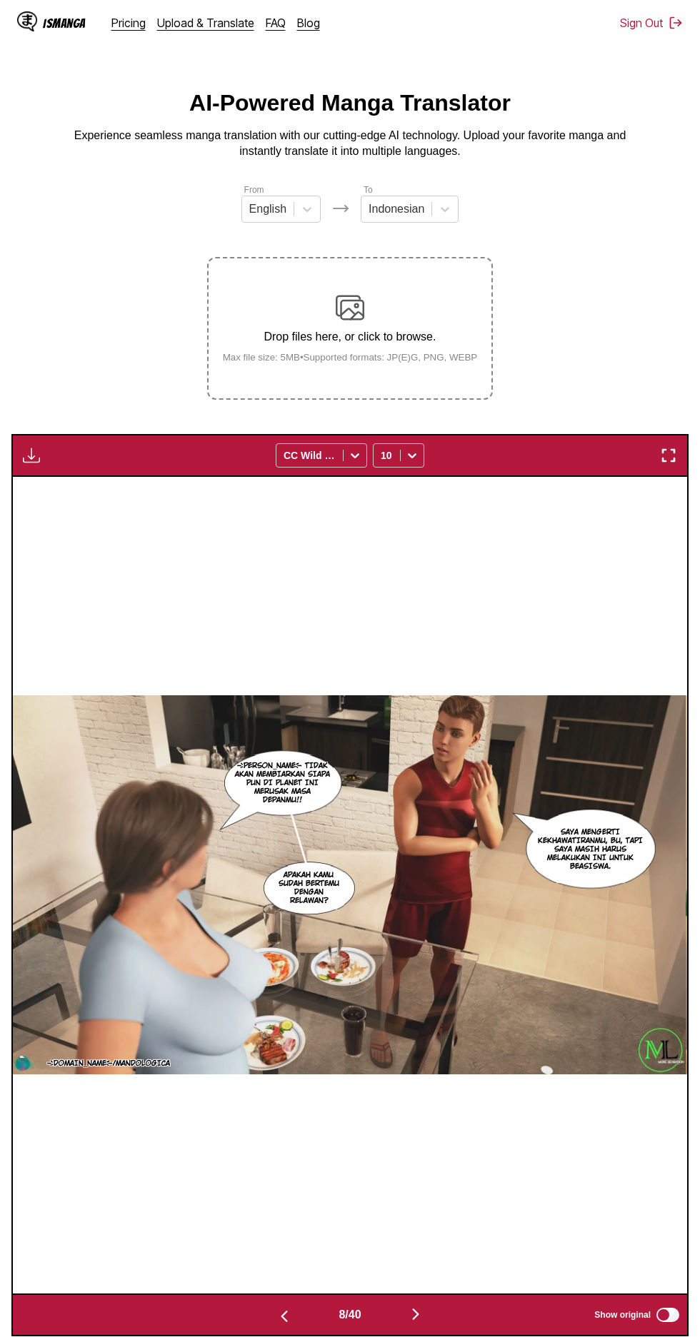
click at [431, 1305] on button "button" at bounding box center [416, 1315] width 86 height 21
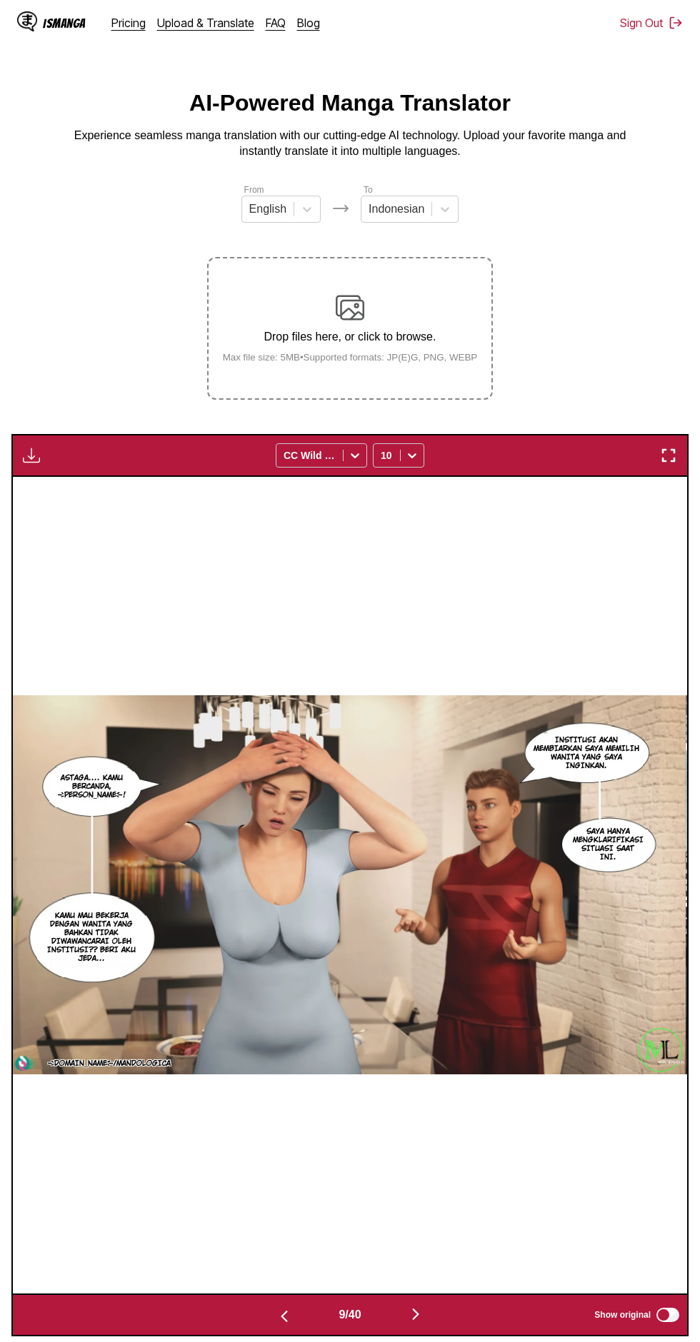
click at [41, 446] on button "button" at bounding box center [32, 455] width 26 height 19
click at [97, 486] on button "Download All" at bounding box center [69, 503] width 91 height 34
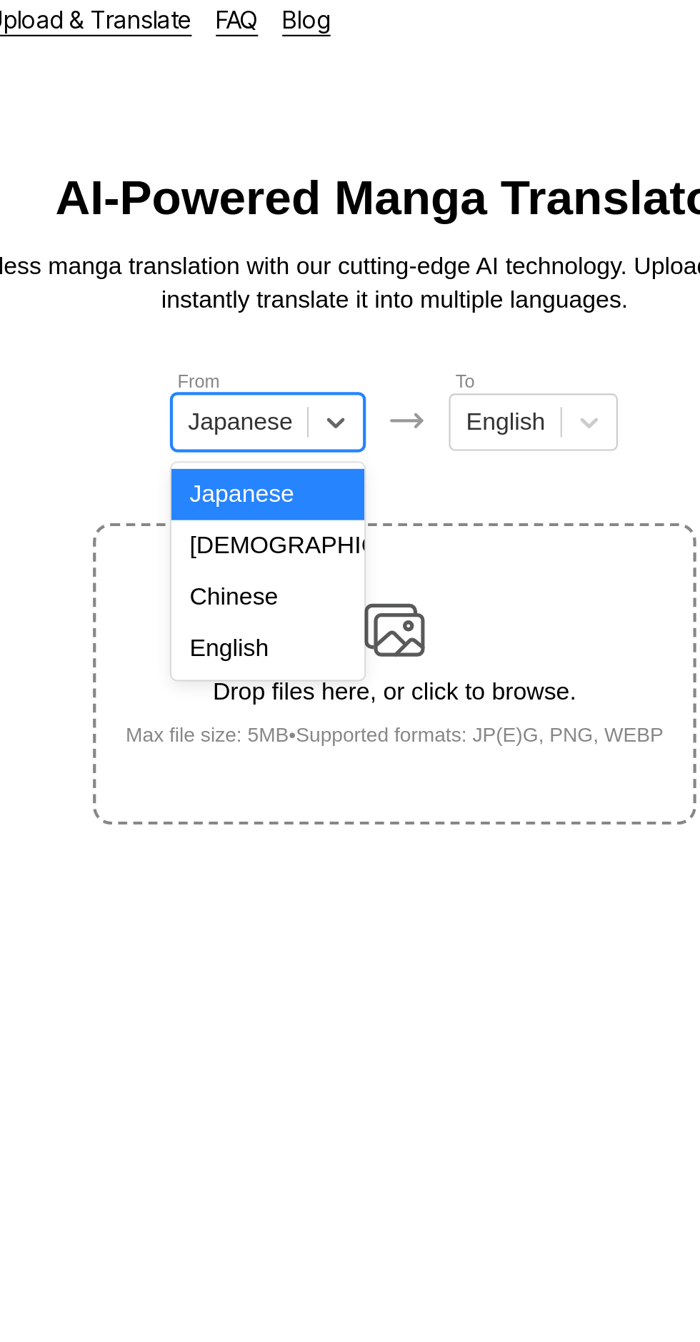
click at [301, 319] on div "English" at bounding box center [289, 320] width 91 height 24
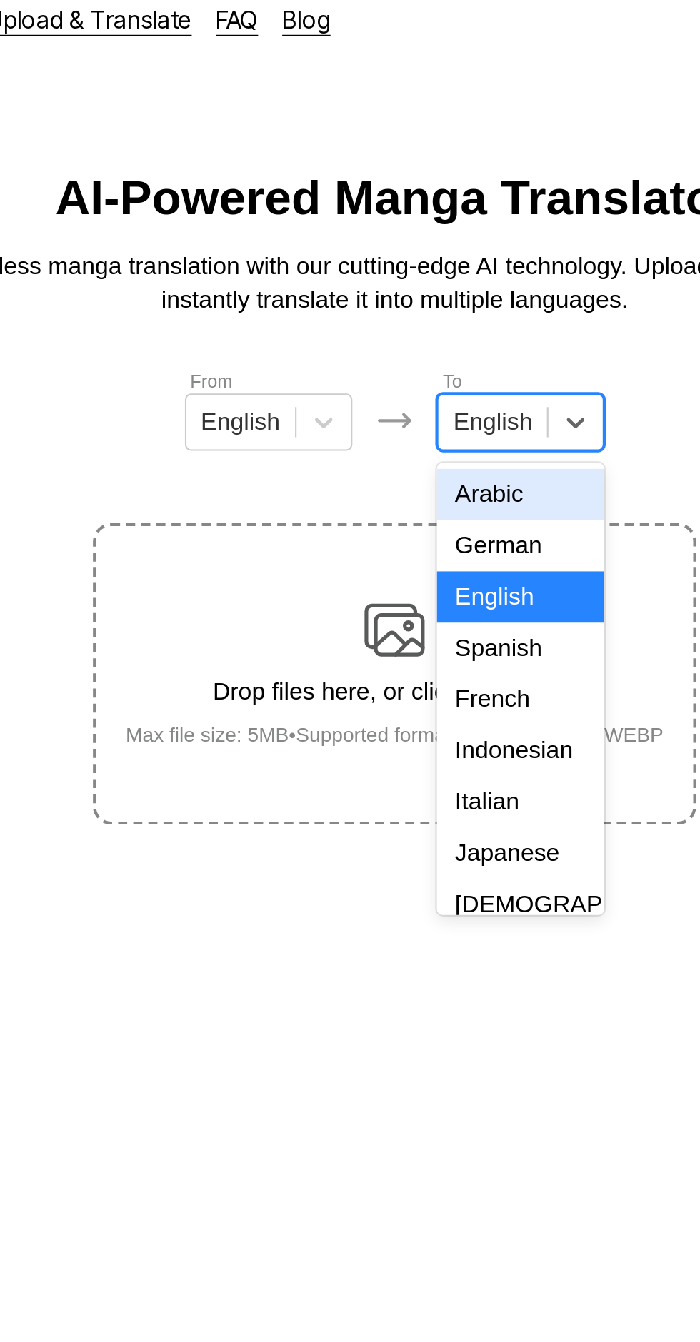
click at [417, 361] on div "Indonesian" at bounding box center [409, 369] width 79 height 24
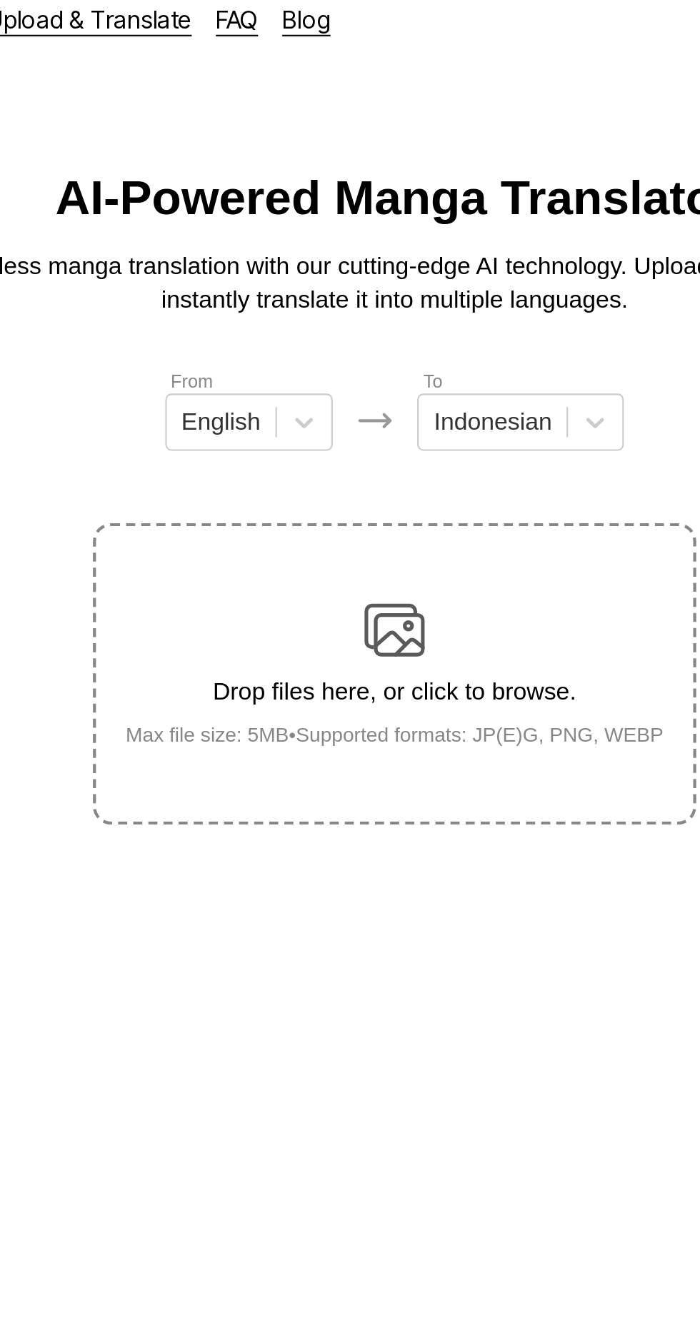
click at [361, 298] on img at bounding box center [350, 312] width 29 height 29
click at [0, 0] on input "Drop files here, or click to browse. Max file size: 5MB • Supported formats: JP…" at bounding box center [0, 0] width 0 height 0
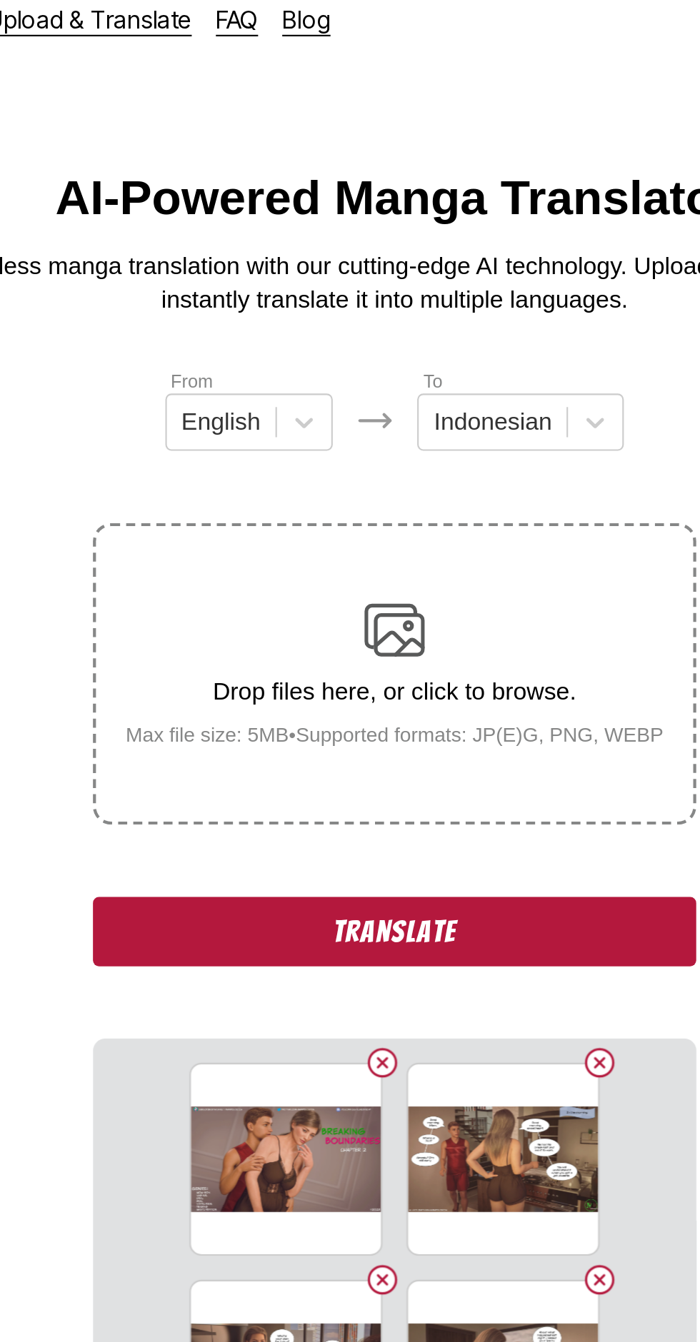
click at [384, 438] on button "Translate" at bounding box center [350, 454] width 286 height 33
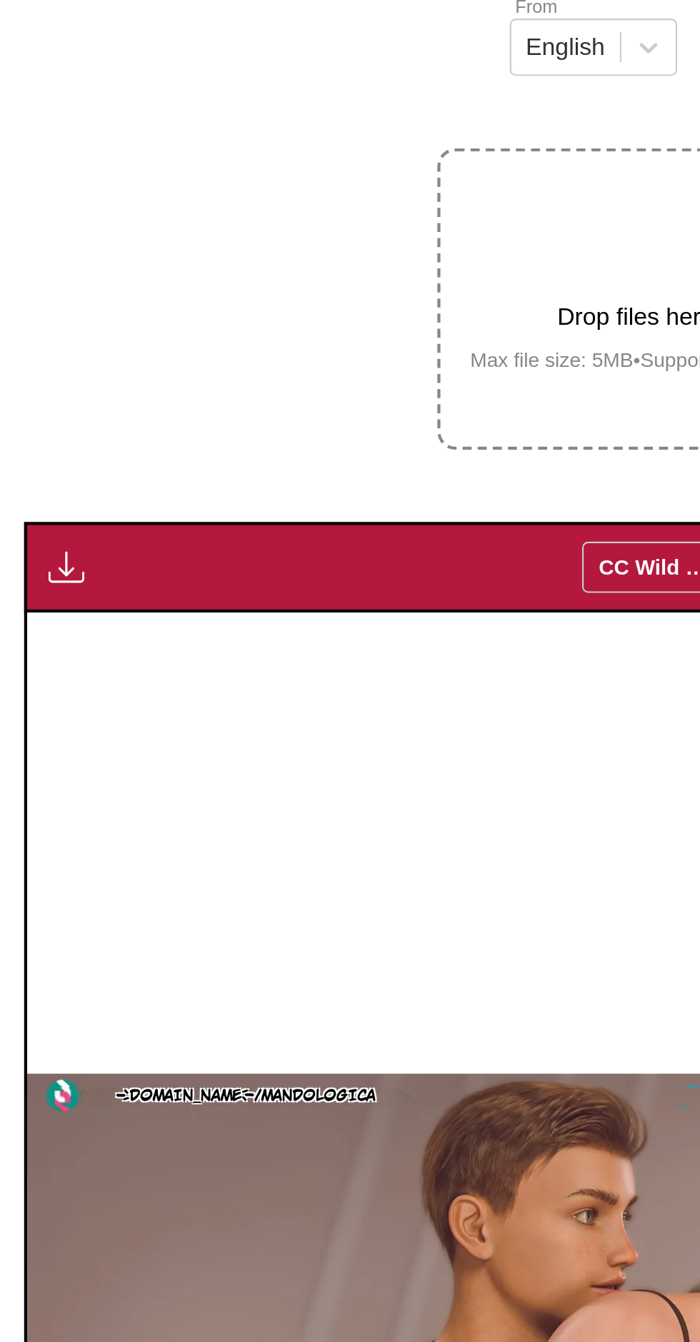
click at [26, 451] on img "button" at bounding box center [31, 459] width 17 height 17
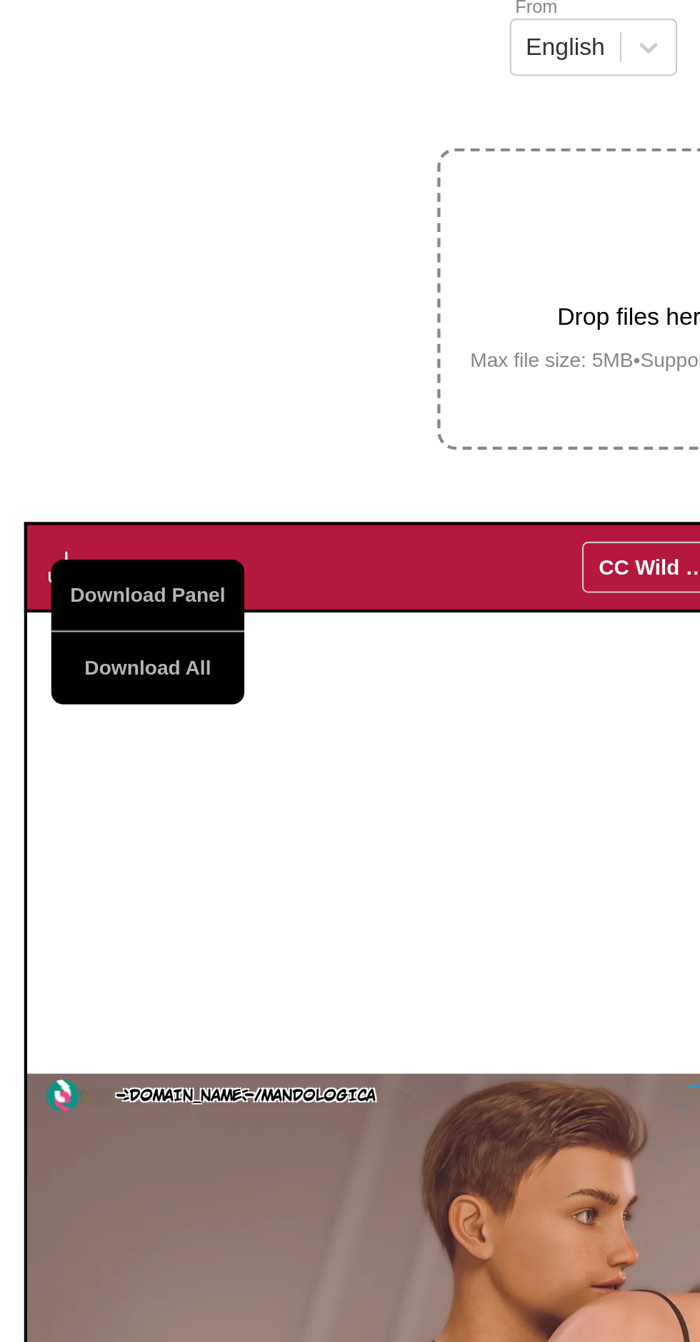
click at [52, 491] on button "Download All" at bounding box center [69, 507] width 91 height 34
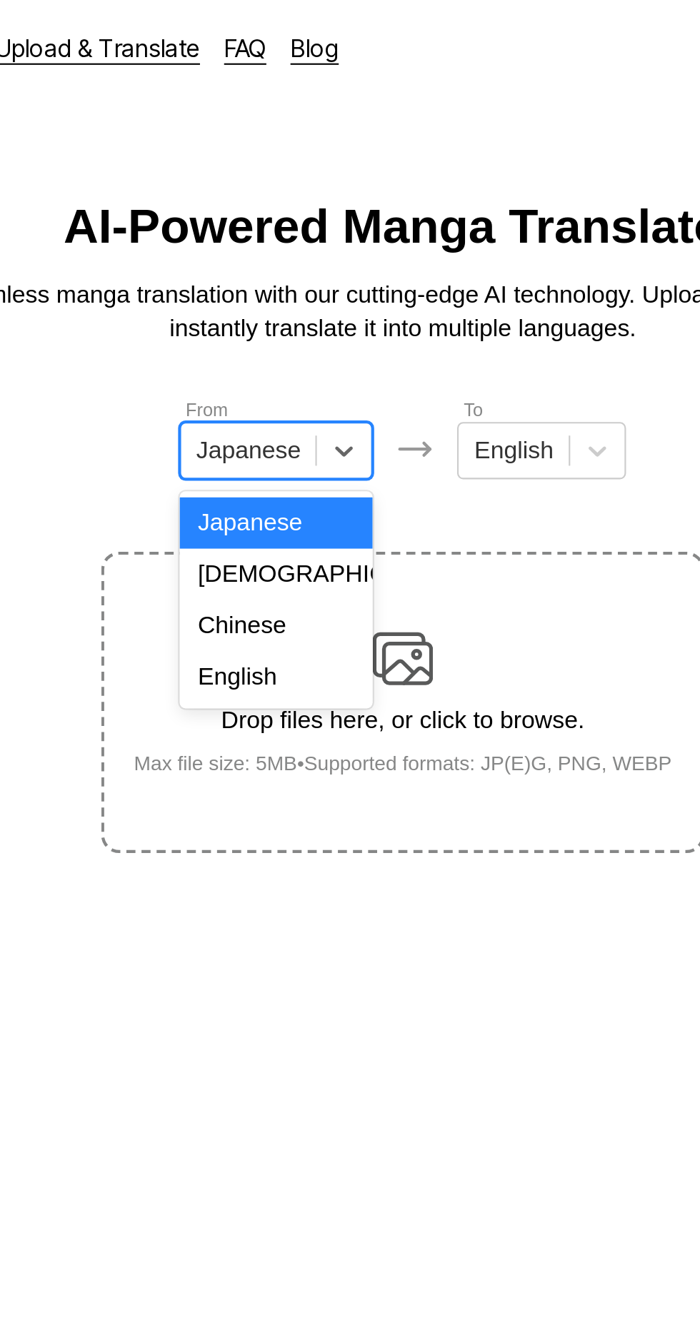
click at [290, 323] on div "English" at bounding box center [289, 320] width 91 height 24
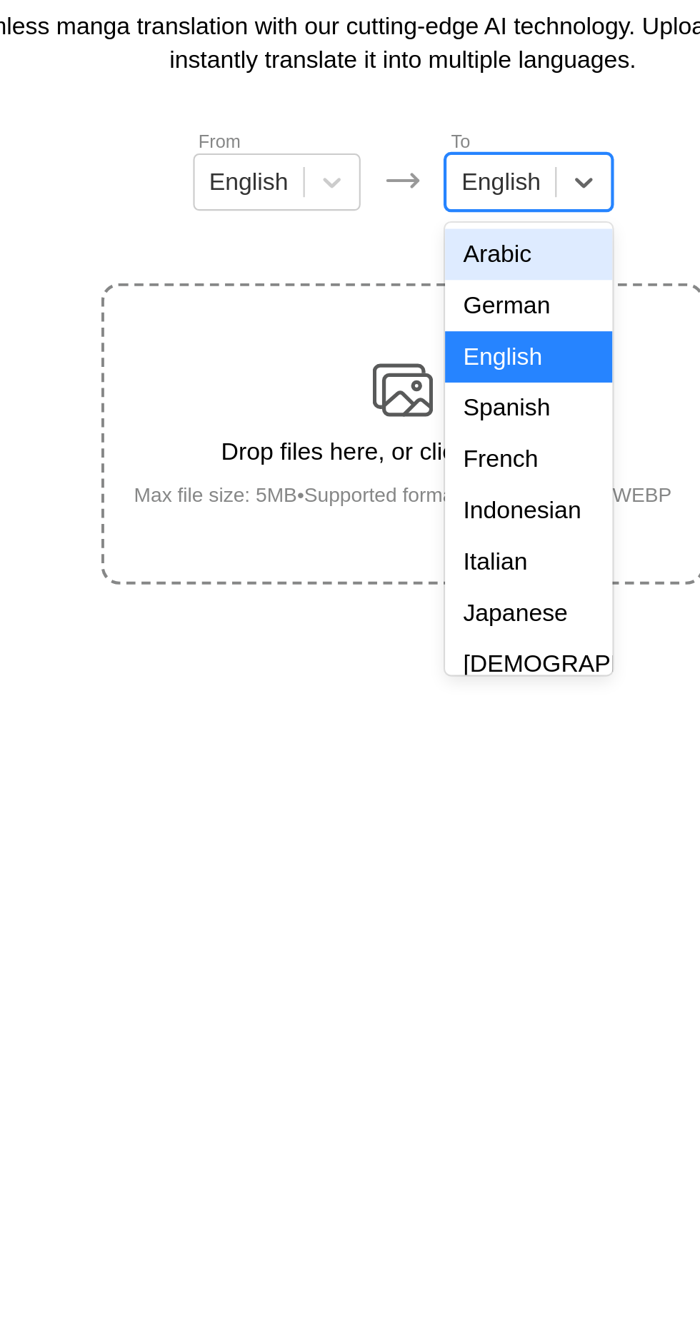
click at [409, 373] on div "Indonesian" at bounding box center [409, 369] width 79 height 24
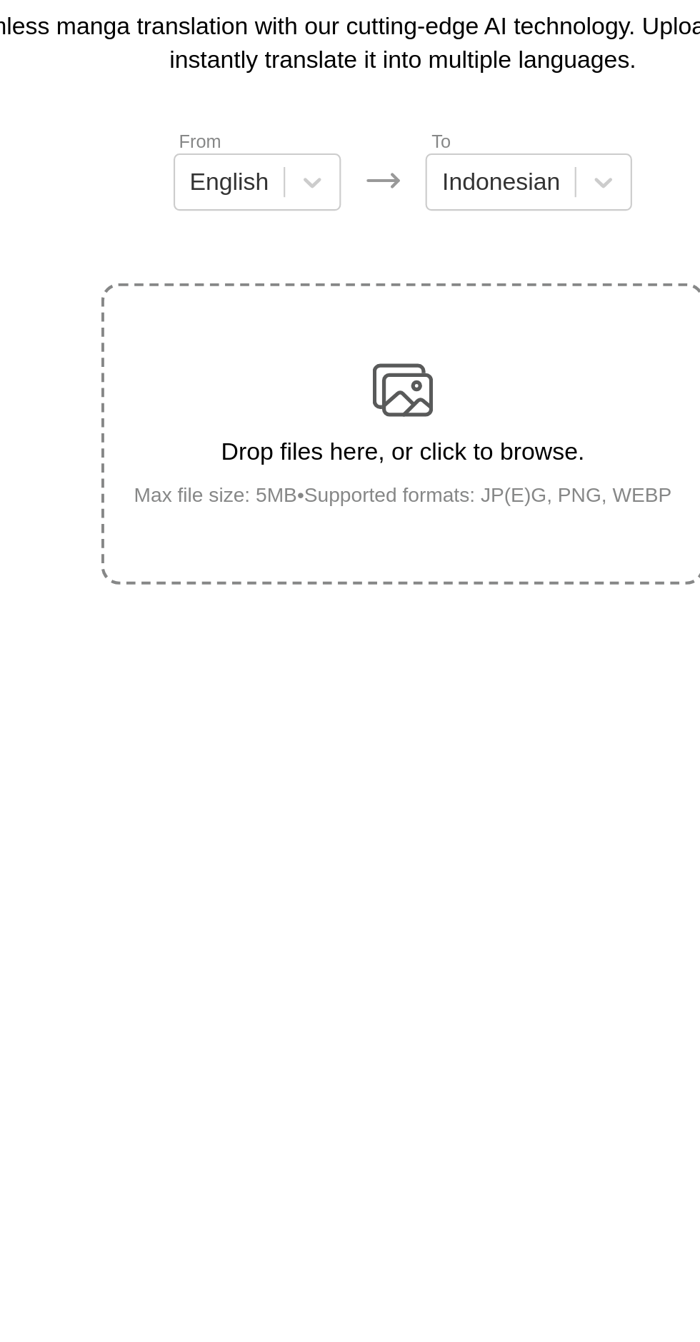
click at [342, 298] on img at bounding box center [350, 312] width 29 height 29
click at [0, 0] on input "Drop files here, or click to browse. Max file size: 5MB • Supported formats: JP…" at bounding box center [0, 0] width 0 height 0
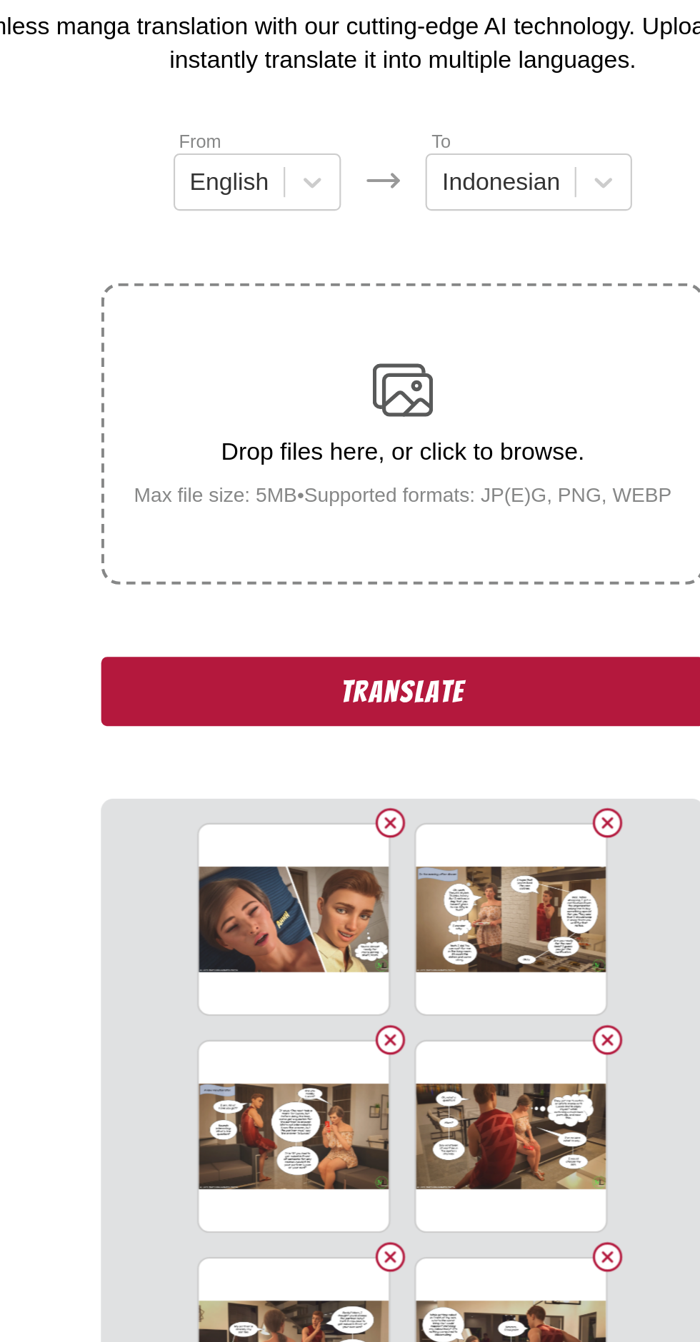
click at [424, 438] on button "Translate" at bounding box center [350, 454] width 286 height 33
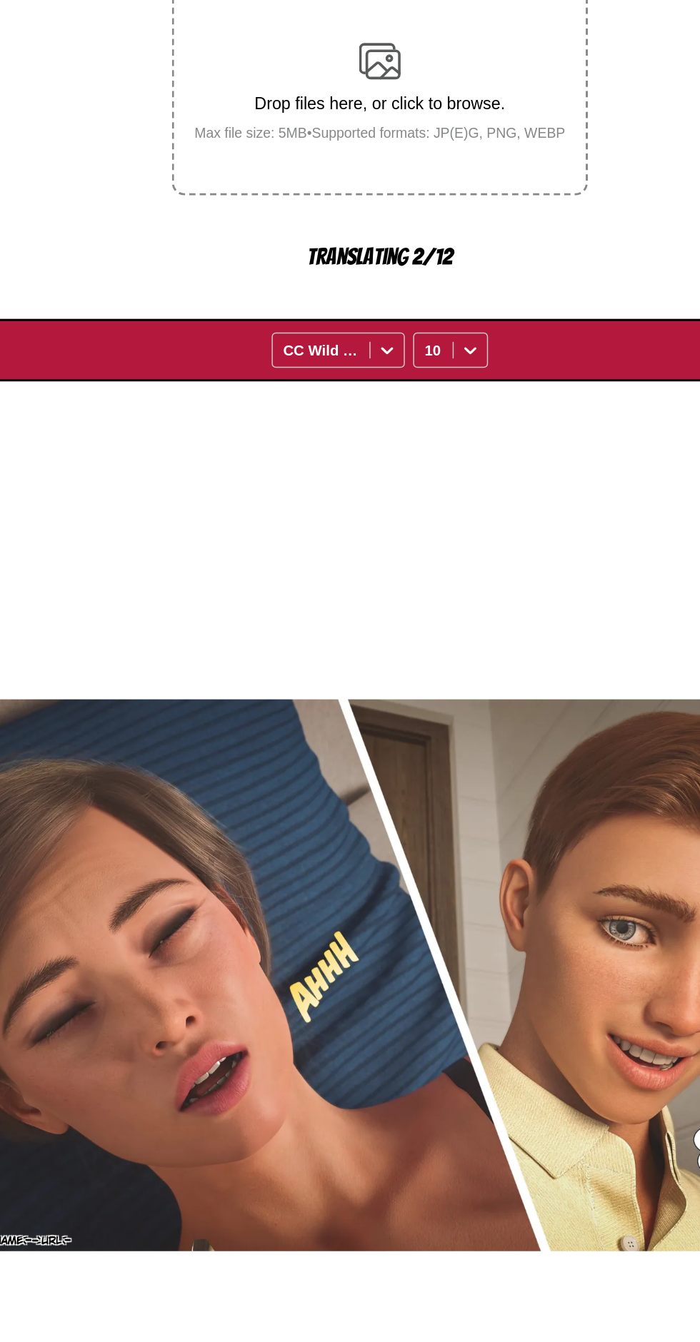
scroll to position [18, 0]
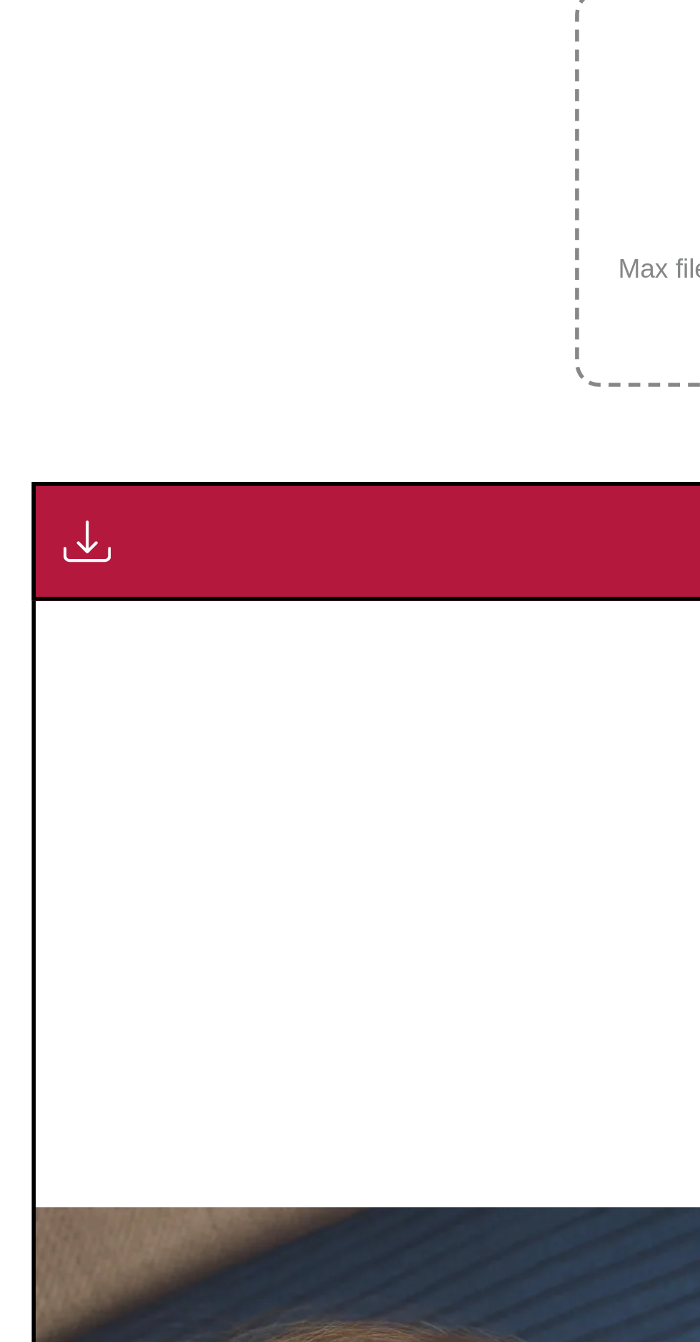
click at [38, 433] on img "button" at bounding box center [31, 441] width 17 height 17
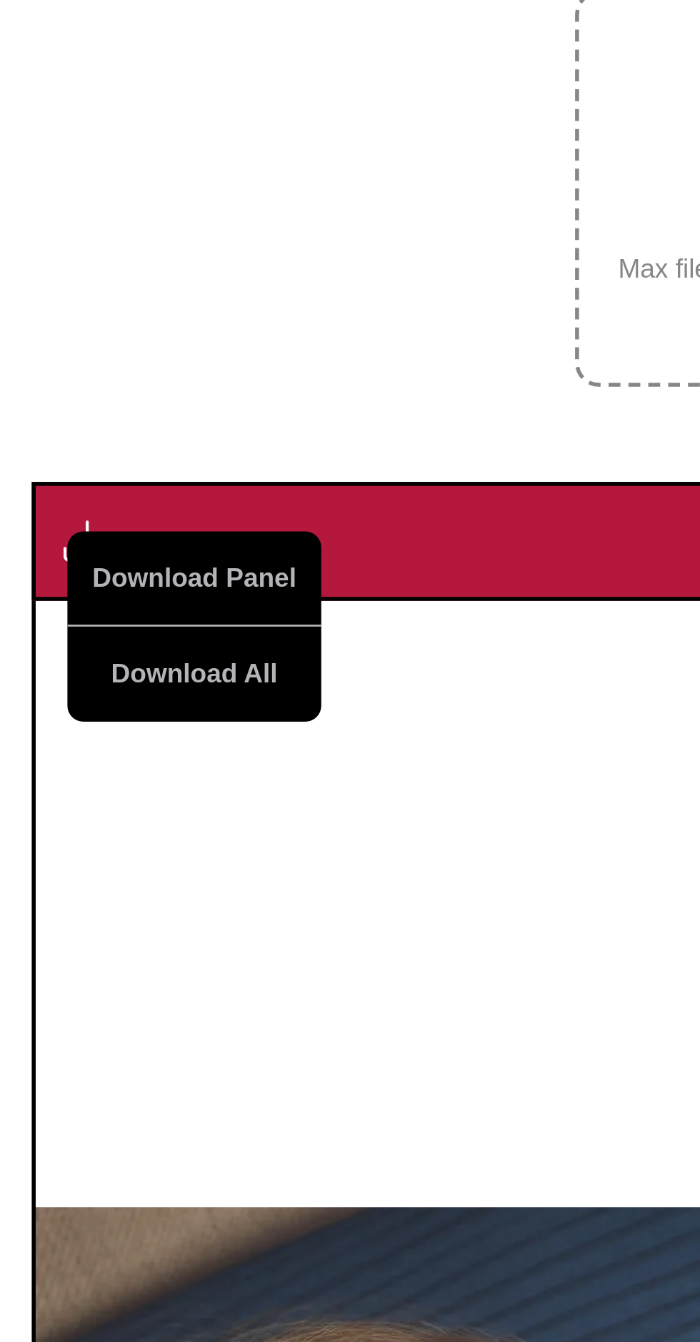
click at [83, 473] on button "Download All" at bounding box center [69, 490] width 91 height 34
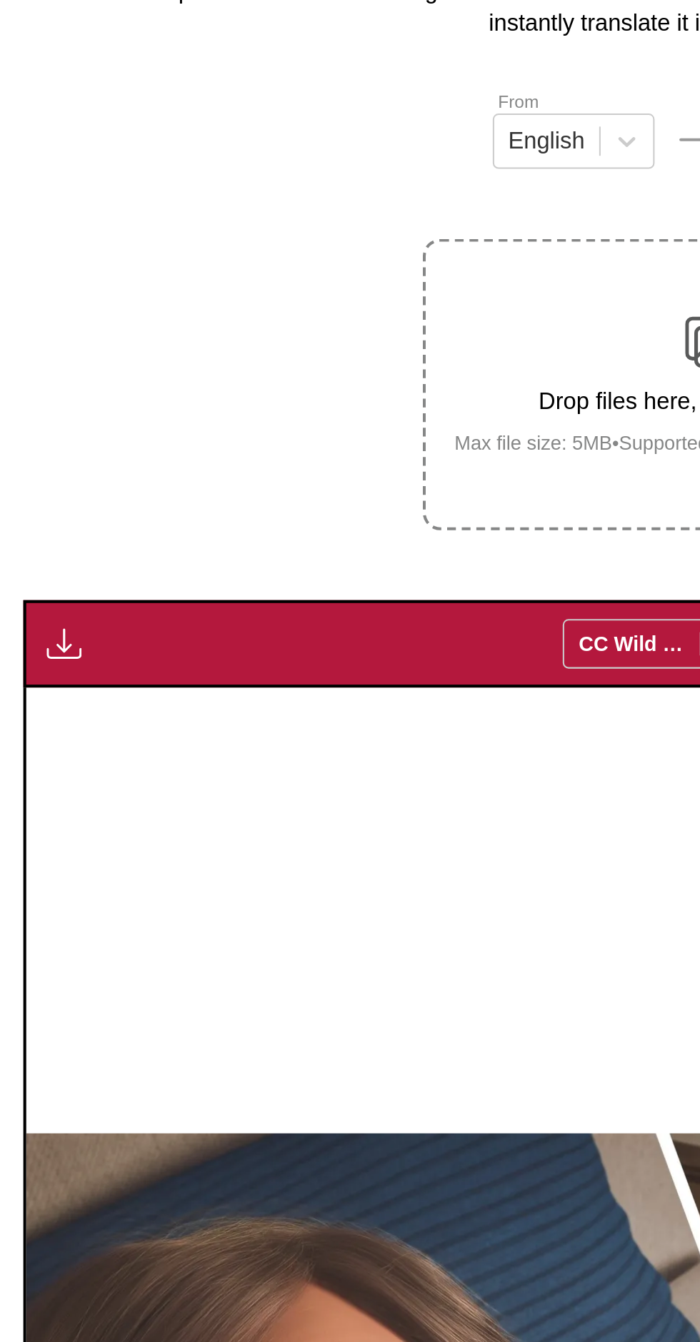
scroll to position [0, 0]
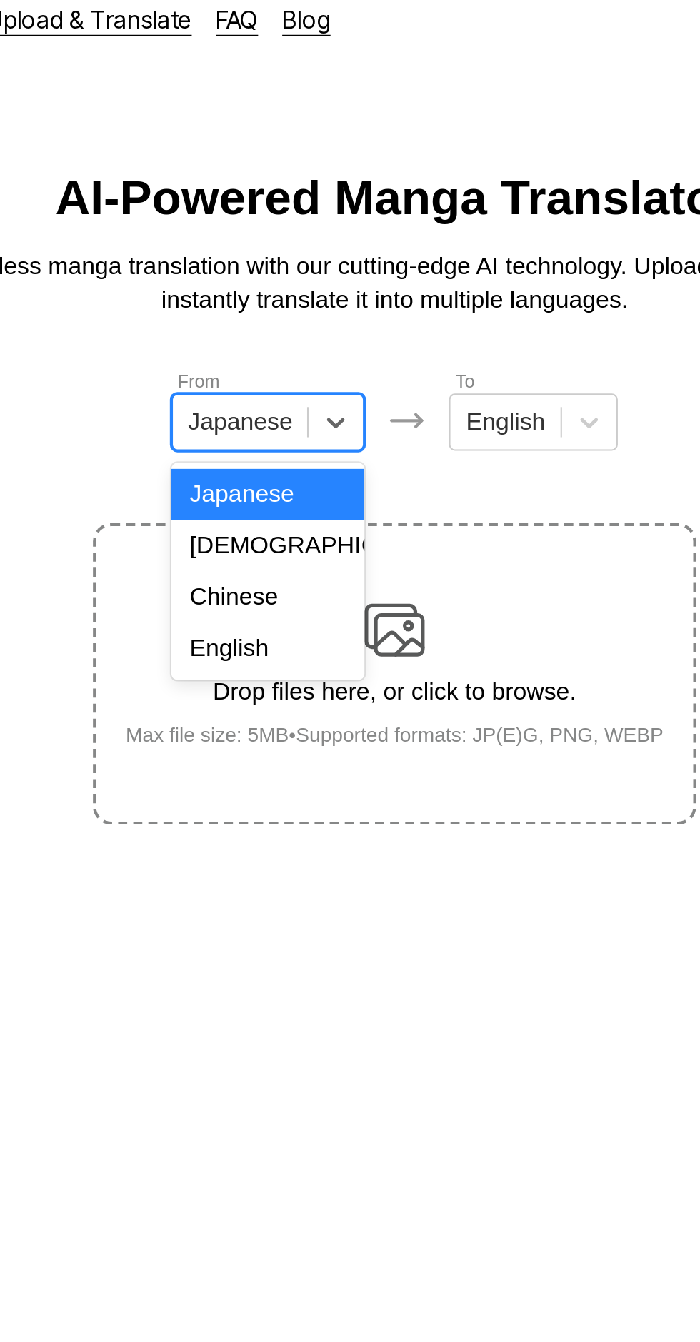
click at [305, 324] on div "English" at bounding box center [289, 320] width 91 height 24
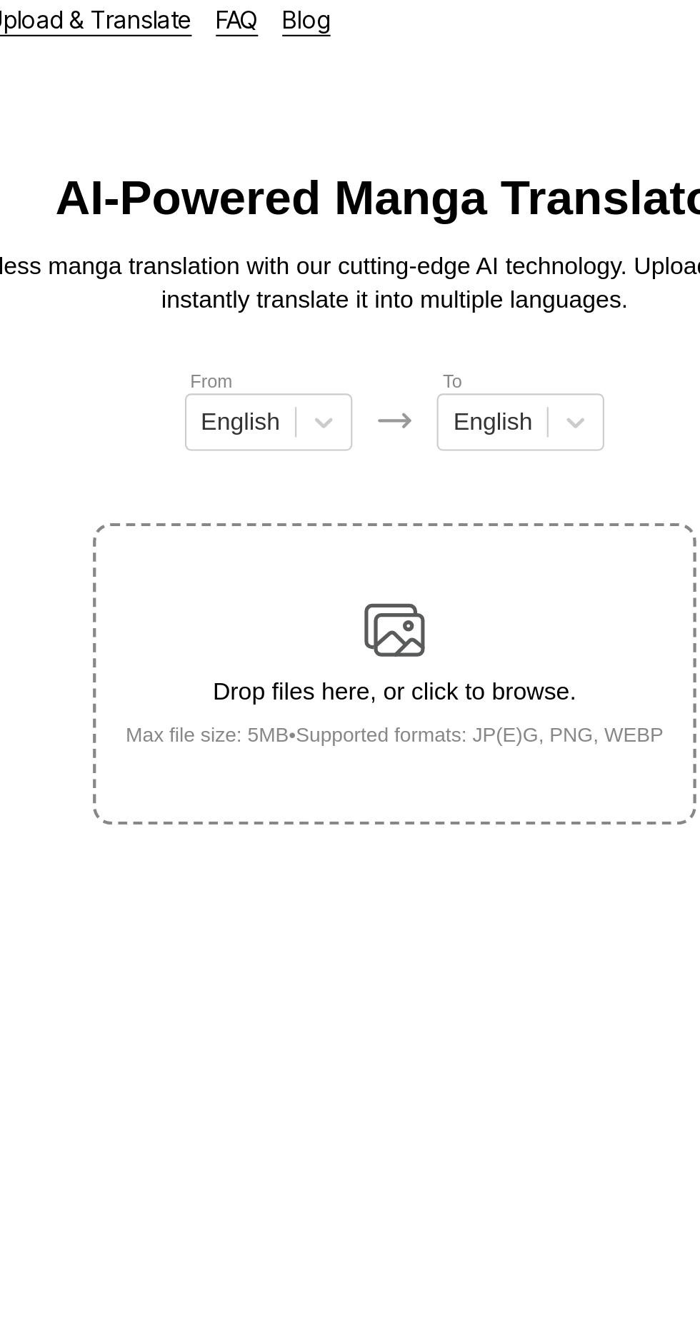
click at [361, 298] on img at bounding box center [350, 312] width 29 height 29
click at [0, 0] on input "Drop files here, or click to browse. Max file size: 5MB • Supported formats: JP…" at bounding box center [0, 0] width 0 height 0
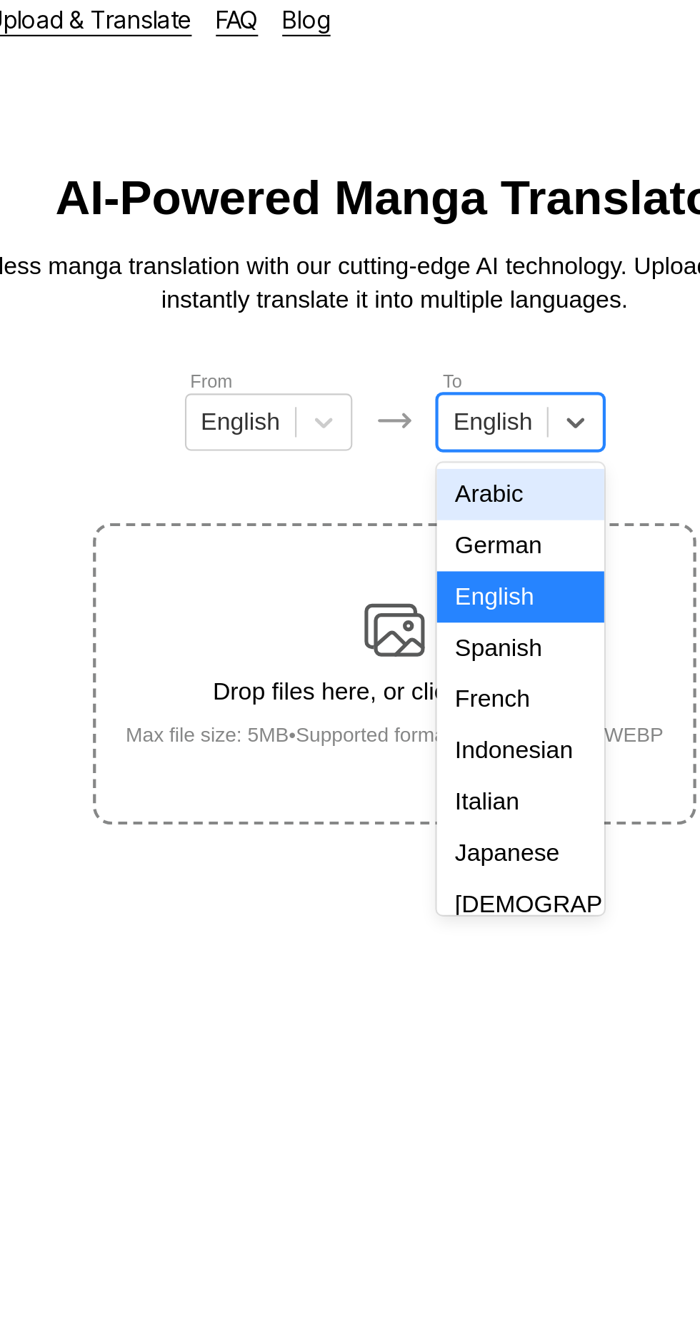
click at [417, 363] on div "Indonesian" at bounding box center [409, 369] width 79 height 24
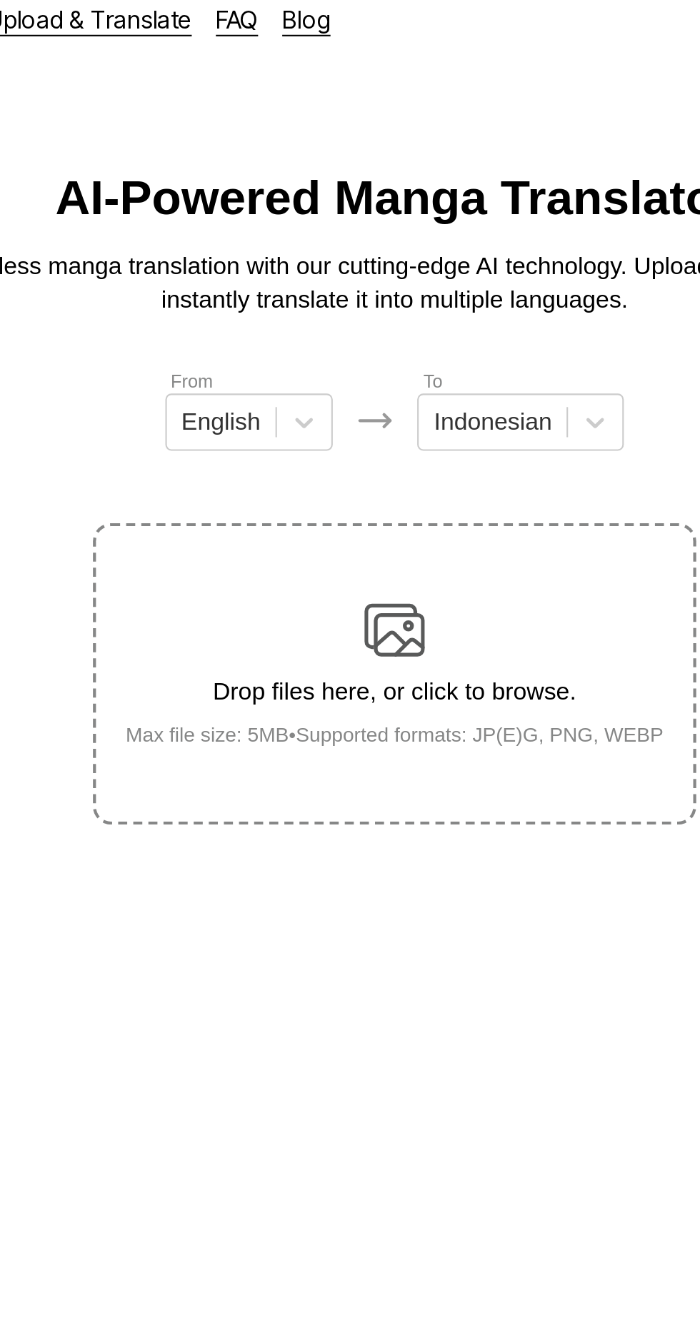
click at [367, 298] on div "Drop files here, or click to browse. Max file size: 5MB • Supported formats: JP…" at bounding box center [350, 332] width 278 height 69
click at [0, 0] on input "Drop files here, or click to browse. Max file size: 5MB • Supported formats: JP…" at bounding box center [0, 0] width 0 height 0
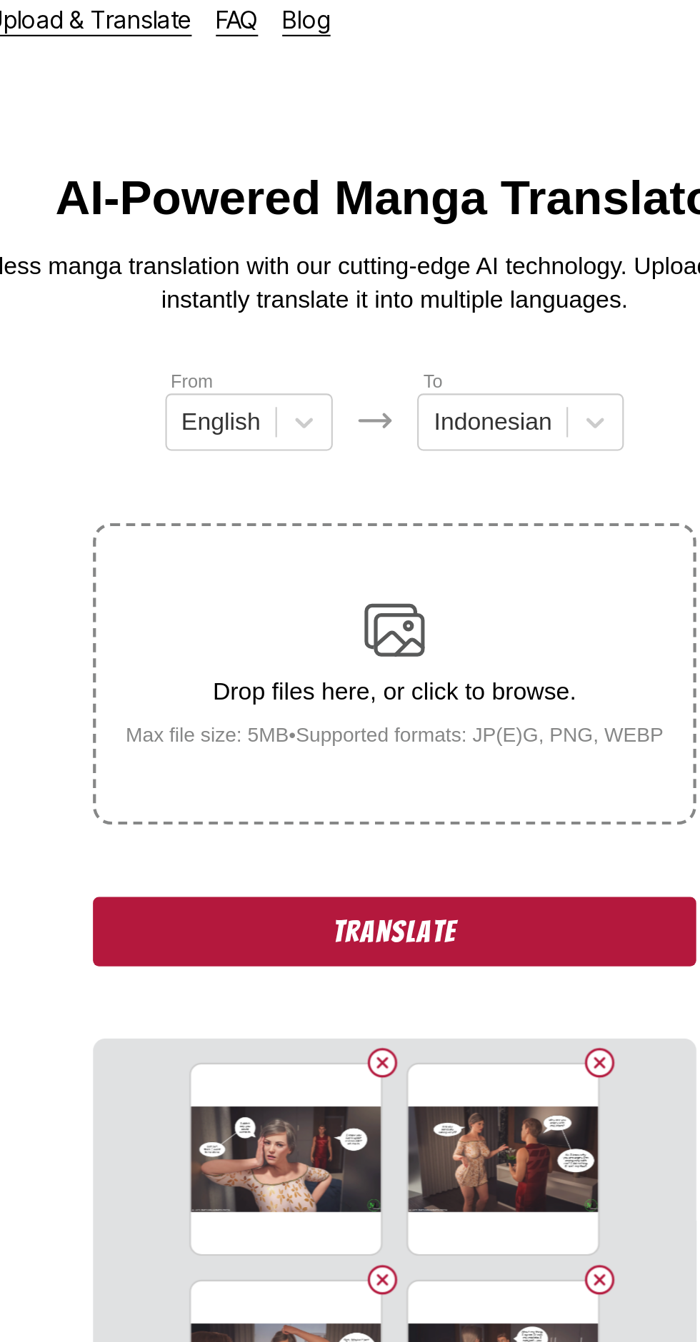
click at [428, 438] on button "Translate" at bounding box center [350, 454] width 286 height 33
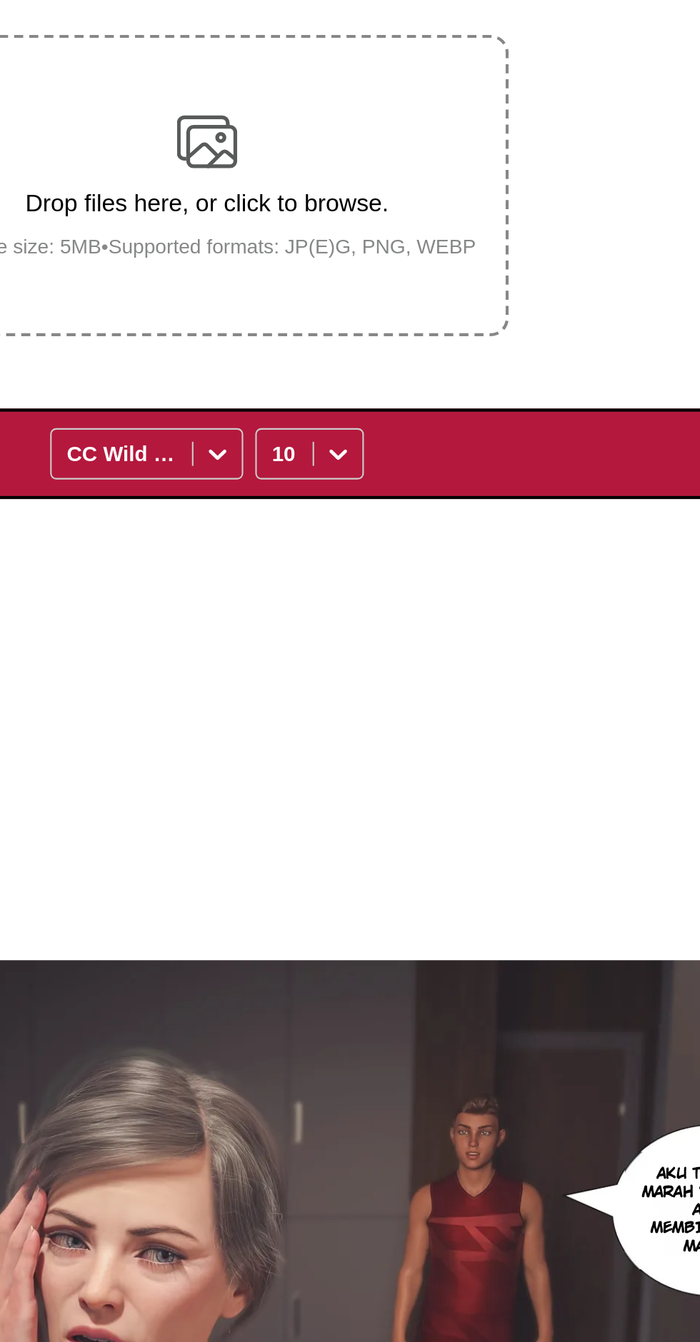
click at [453, 808] on img at bounding box center [350, 889] width 674 height 379
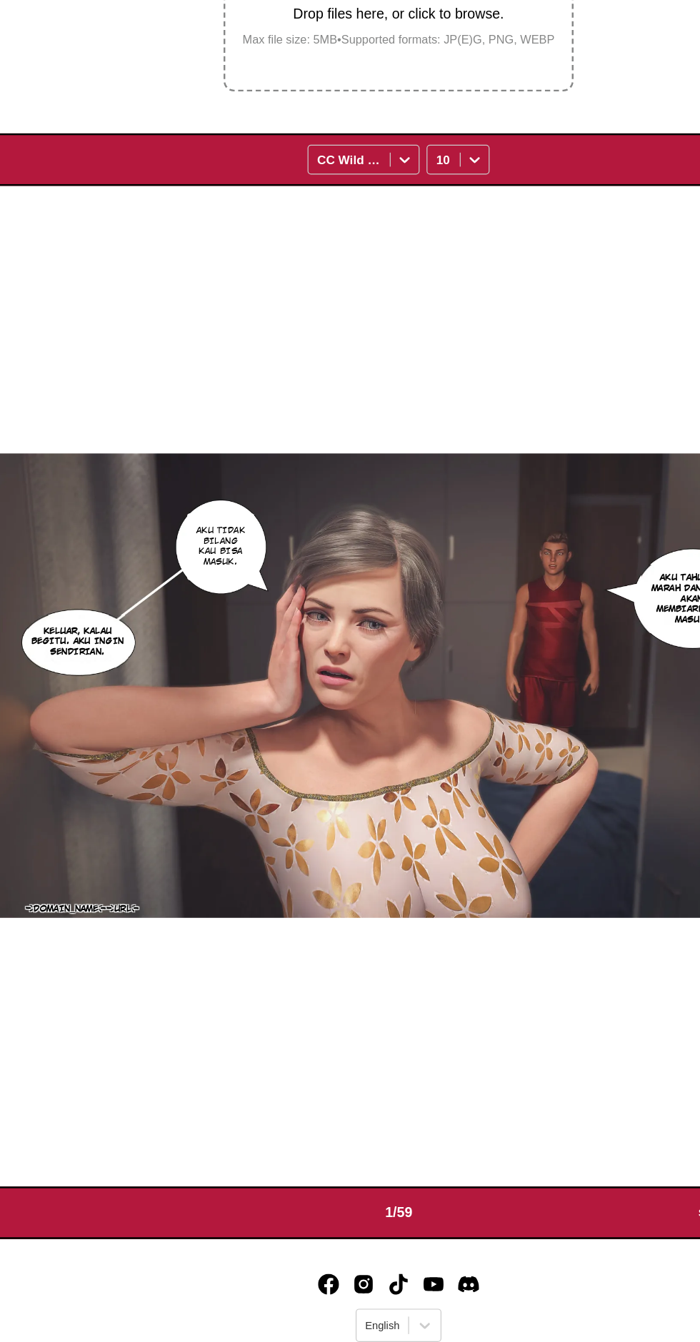
scroll to position [181, 0]
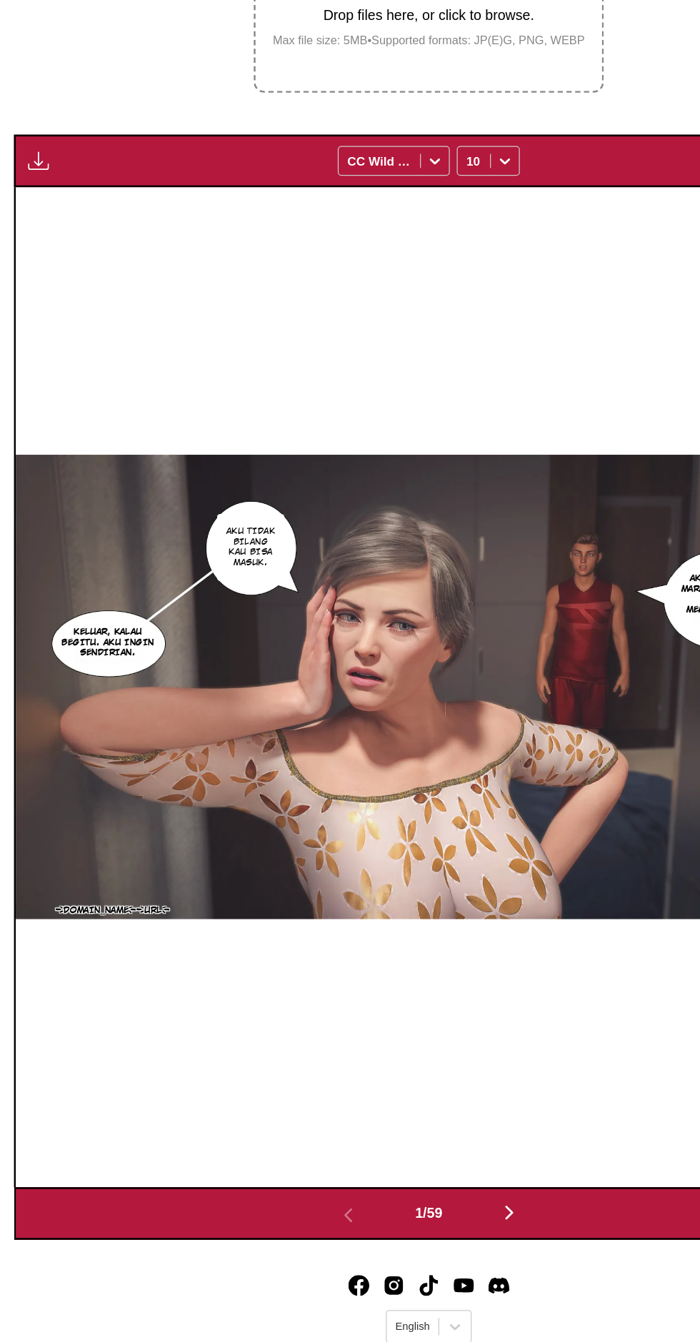
click at [34, 320] on img "button" at bounding box center [31, 328] width 17 height 17
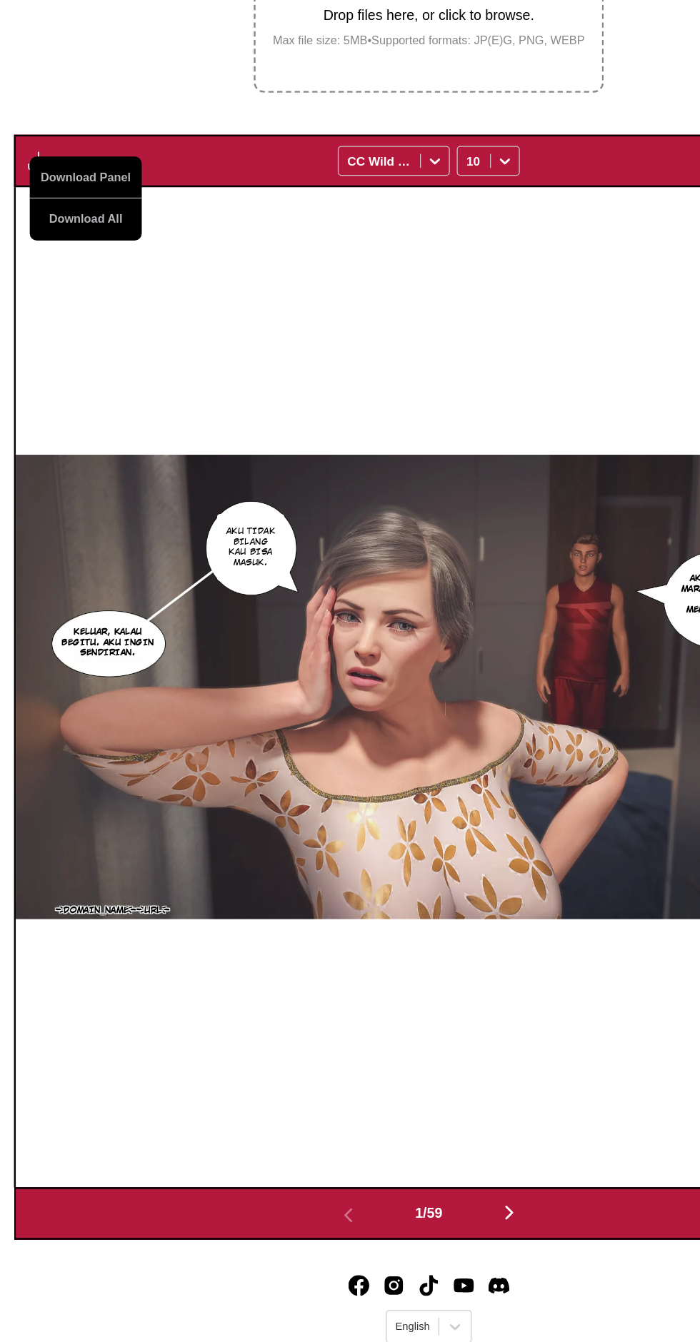
click at [99, 359] on button "Download All" at bounding box center [69, 376] width 91 height 34
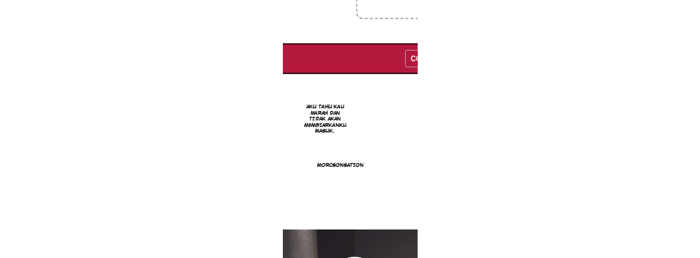
scroll to position [377, 0]
